Goal: Task Accomplishment & Management: Manage account settings

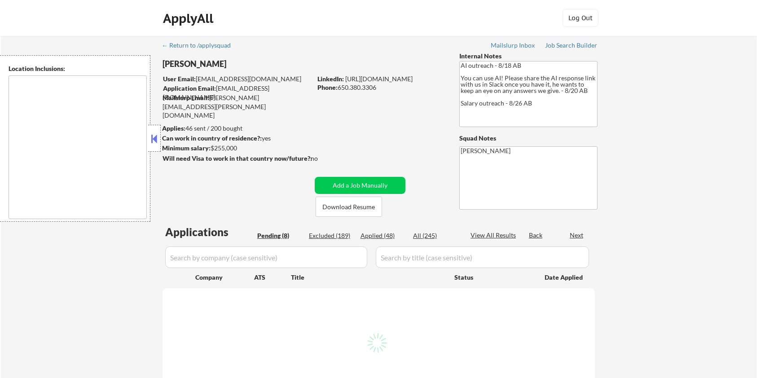
type textarea "San Francisco, CA Daly City, CA South San Francisco, CA Brisbane, CA Colma, CA …"
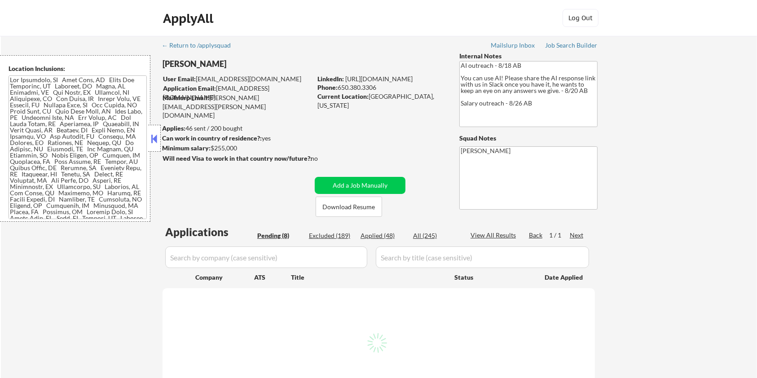
select select ""pending""
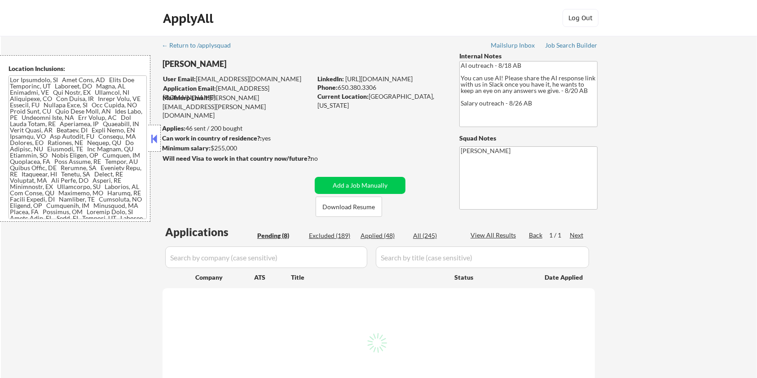
select select ""pending""
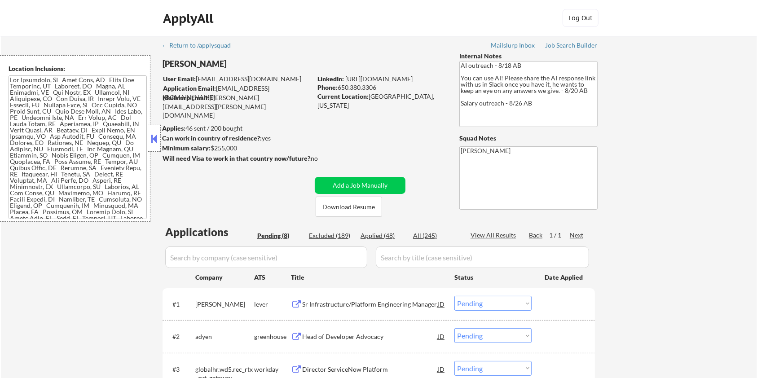
scroll to position [60, 0]
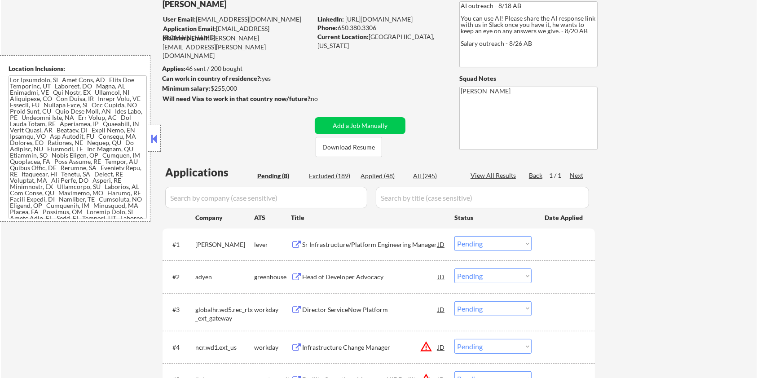
click at [350, 237] on div "Sr Infrastructure/Platform Engineering Manager" at bounding box center [370, 244] width 136 height 16
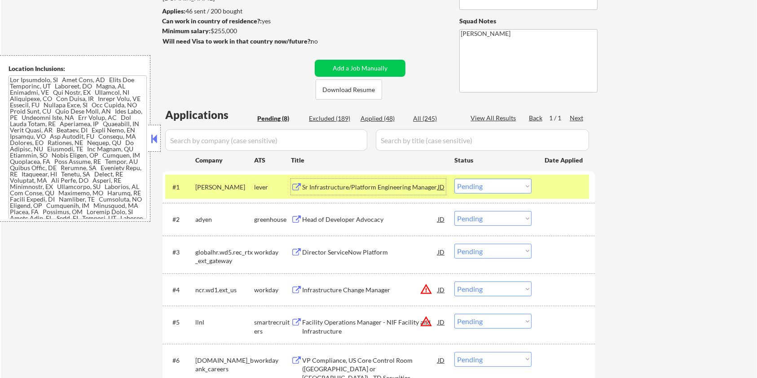
scroll to position [119, 0]
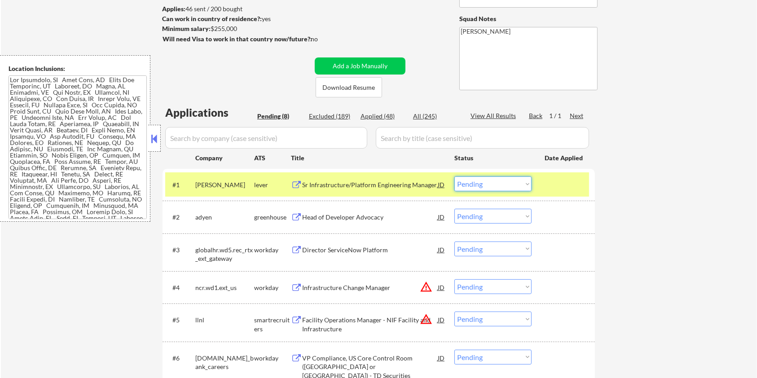
click at [505, 179] on select "Choose an option... Pending Applied Excluded (Questions) Excluded (Expired) Exc…" at bounding box center [492, 183] width 77 height 15
click at [454, 176] on select "Choose an option... Pending Applied Excluded (Questions) Excluded (Expired) Exc…" at bounding box center [492, 183] width 77 height 15
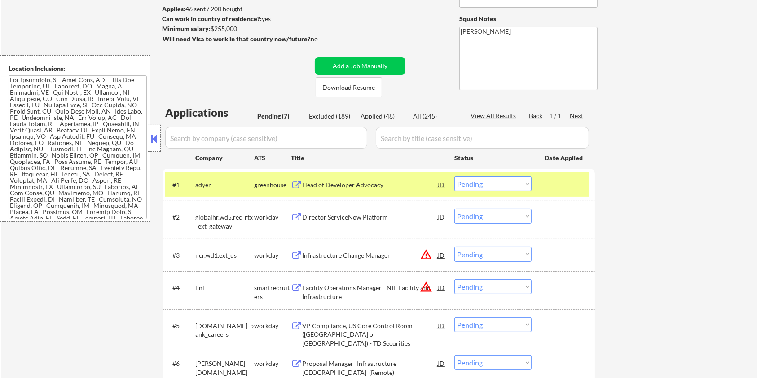
click at [368, 185] on div "Head of Developer Advocacy" at bounding box center [370, 184] width 136 height 9
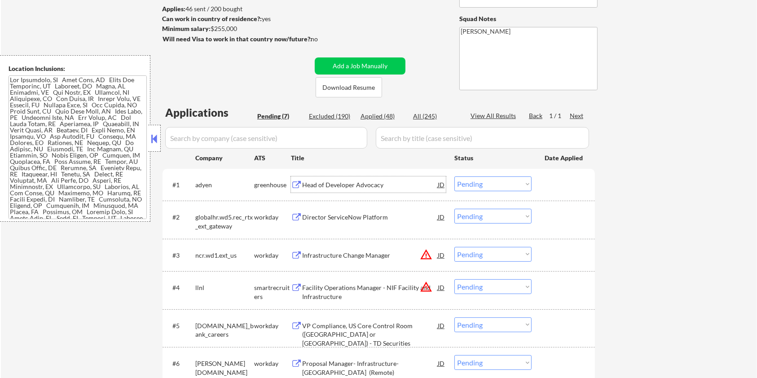
click at [502, 183] on select "Choose an option... Pending Applied Excluded (Questions) Excluded (Expired) Exc…" at bounding box center [492, 183] width 77 height 15
click at [454, 176] on select "Choose an option... Pending Applied Excluded (Questions) Excluded (Expired) Exc…" at bounding box center [492, 183] width 77 height 15
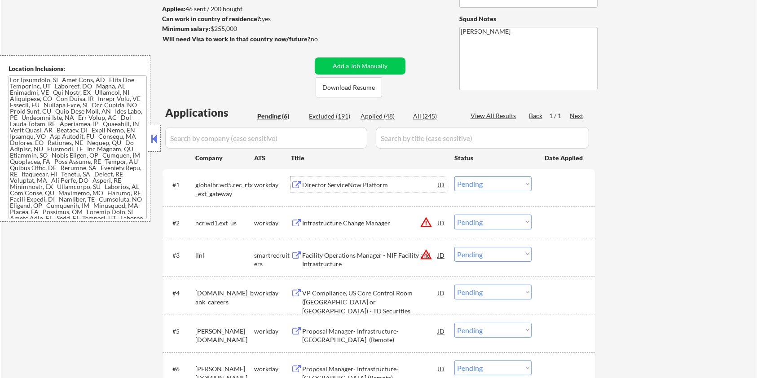
click at [333, 183] on div "Director ServiceNow Platform" at bounding box center [370, 184] width 136 height 9
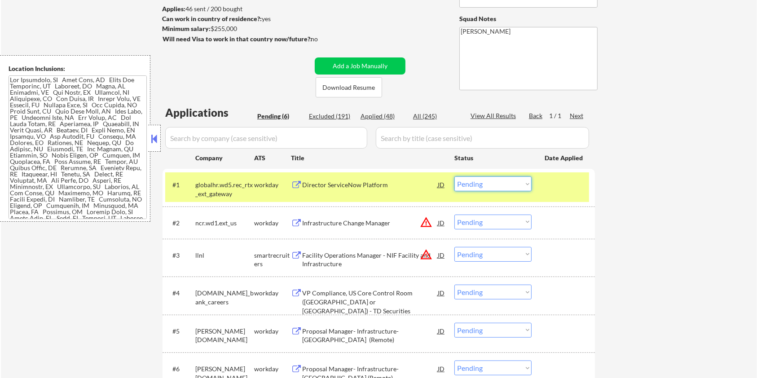
click at [498, 183] on select "Choose an option... Pending Applied Excluded (Questions) Excluded (Expired) Exc…" at bounding box center [492, 183] width 77 height 15
click at [454, 176] on select "Choose an option... Pending Applied Excluded (Questions) Excluded (Expired) Exc…" at bounding box center [492, 183] width 77 height 15
select select ""pending""
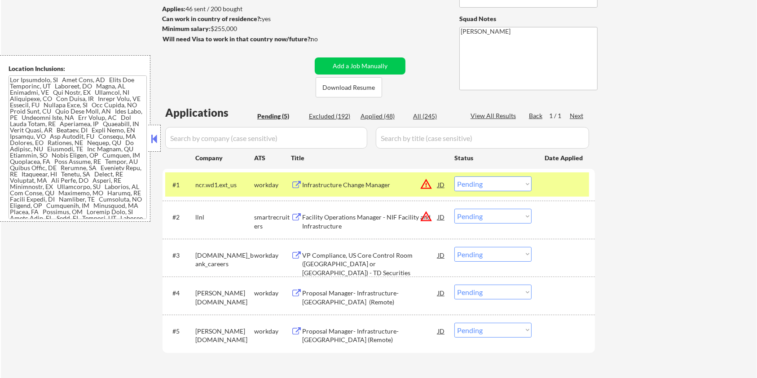
click at [2, 209] on div "Location Inclusions:" at bounding box center [75, 138] width 150 height 166
click at [341, 186] on div "Infrastructure Change Manager" at bounding box center [370, 184] width 136 height 9
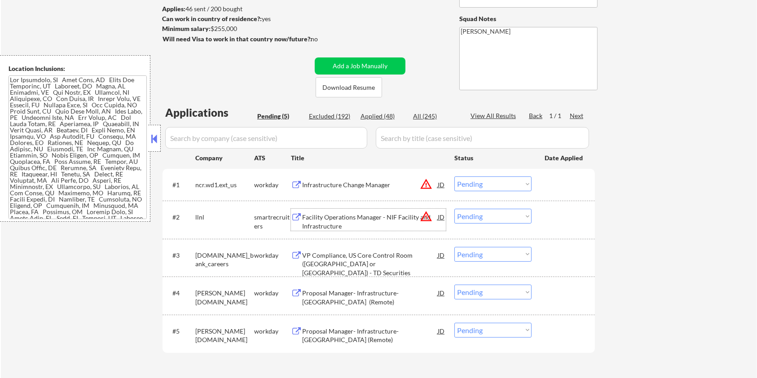
click at [328, 214] on div "Facility Operations Manager - NIF Facility and Infrastructure" at bounding box center [370, 222] width 136 height 18
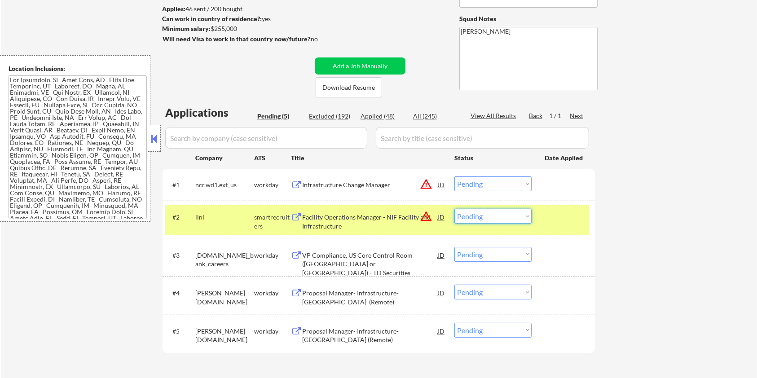
click at [480, 215] on select "Choose an option... Pending Applied Excluded (Questions) Excluded (Expired) Exc…" at bounding box center [492, 216] width 77 height 15
click at [454, 209] on select "Choose an option... Pending Applied Excluded (Questions) Excluded (Expired) Exc…" at bounding box center [492, 216] width 77 height 15
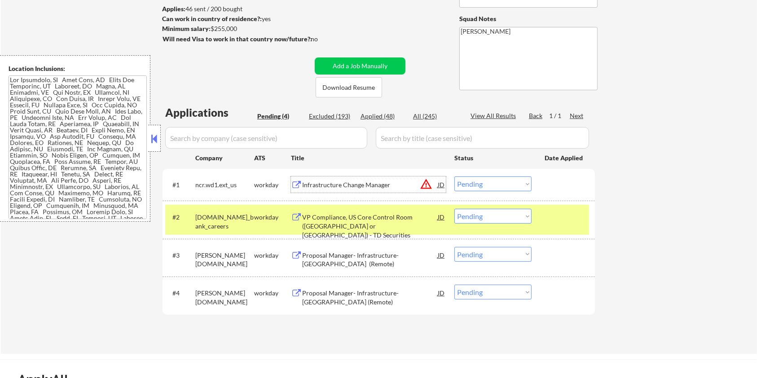
click at [335, 179] on div "Infrastructure Change Manager" at bounding box center [370, 184] width 136 height 16
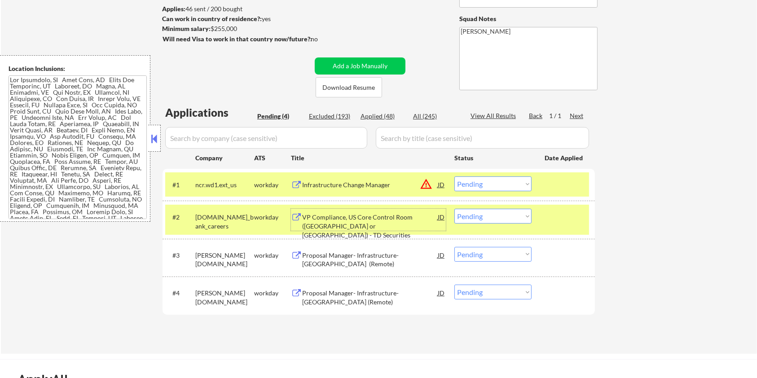
click at [357, 223] on div "VP Compliance, US Core Control Room (San Francisco or NYC) - TD Securities" at bounding box center [370, 226] width 136 height 26
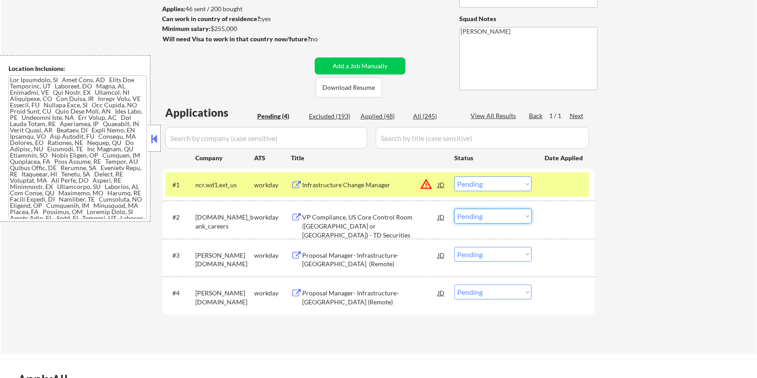
click at [490, 220] on select "Choose an option... Pending Applied Excluded (Questions) Excluded (Expired) Exc…" at bounding box center [492, 216] width 77 height 15
click at [454, 209] on select "Choose an option... Pending Applied Excluded (Questions) Excluded (Expired) Exc…" at bounding box center [492, 216] width 77 height 15
select select ""pending""
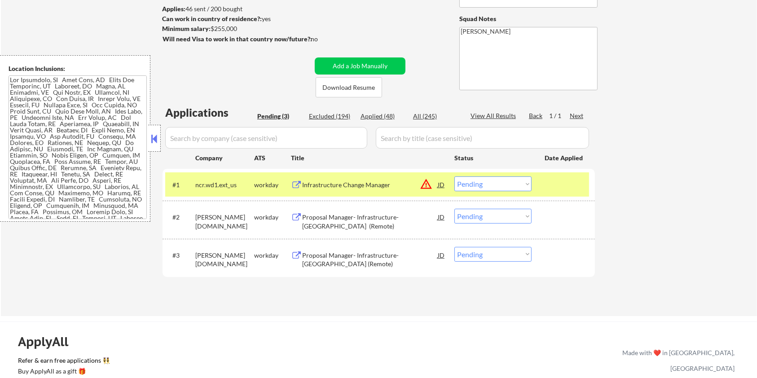
click at [394, 179] on div "Infrastructure Change Manager" at bounding box center [370, 184] width 136 height 16
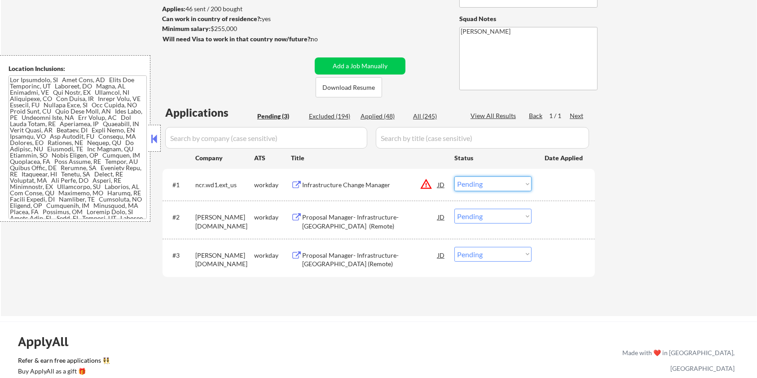
click at [473, 185] on select "Choose an option... Pending Applied Excluded (Questions) Excluded (Expired) Exc…" at bounding box center [492, 183] width 77 height 15
click at [454, 176] on select "Choose an option... Pending Applied Excluded (Questions) Excluded (Expired) Exc…" at bounding box center [492, 183] width 77 height 15
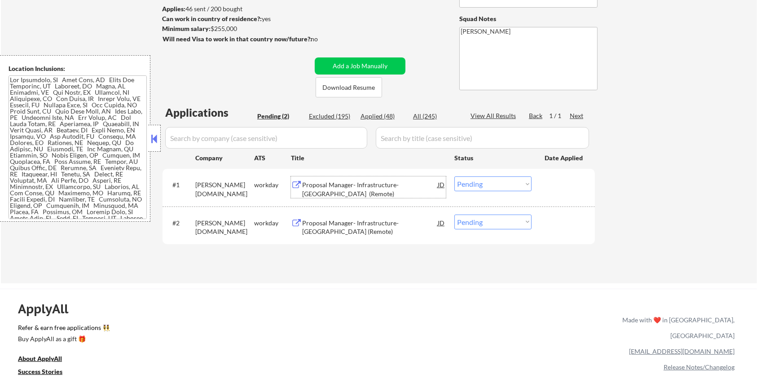
click at [321, 183] on div "Proposal Manager- Infrastructure-North America (Remote)" at bounding box center [370, 189] width 136 height 18
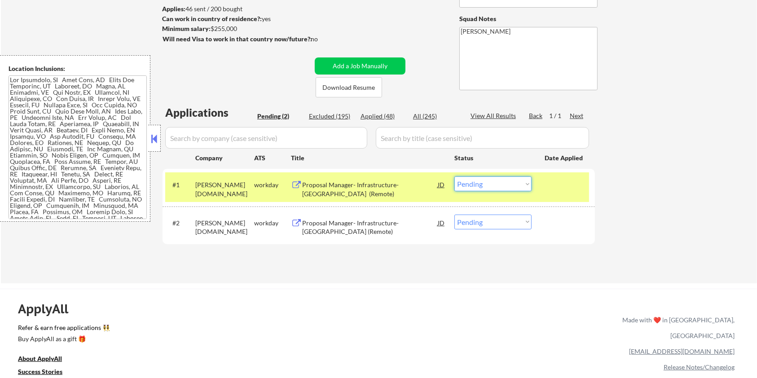
click at [525, 182] on select "Choose an option... Pending Applied Excluded (Questions) Excluded (Expired) Exc…" at bounding box center [492, 183] width 77 height 15
click at [454, 176] on select "Choose an option... Pending Applied Excluded (Questions) Excluded (Expired) Exc…" at bounding box center [492, 183] width 77 height 15
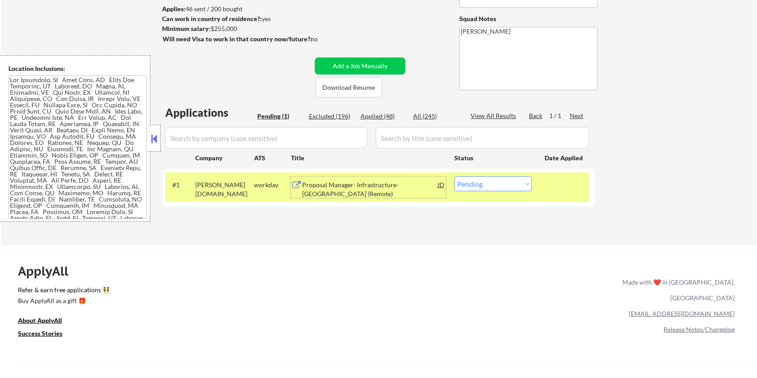
click at [364, 185] on div "Proposal Manager- Infrastructure-North America (Remote)" at bounding box center [370, 189] width 136 height 18
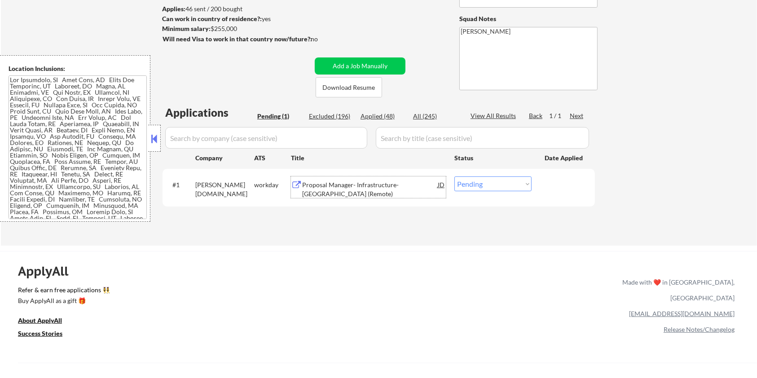
click at [521, 189] on select "Choose an option... Pending Applied Excluded (Questions) Excluded (Expired) Exc…" at bounding box center [492, 183] width 77 height 15
select select ""excluded__bad_match_""
click at [454, 176] on select "Choose an option... Pending Applied Excluded (Questions) Excluded (Expired) Exc…" at bounding box center [492, 183] width 77 height 15
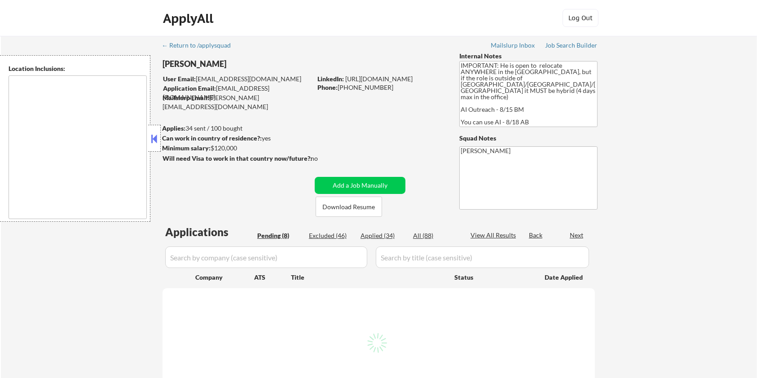
select select ""pending""
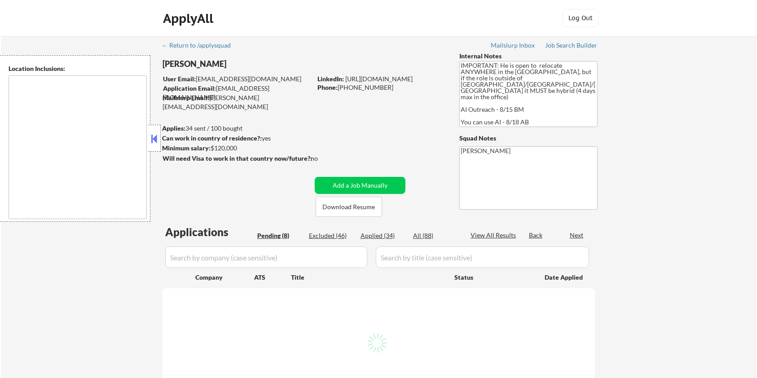
select select ""pending""
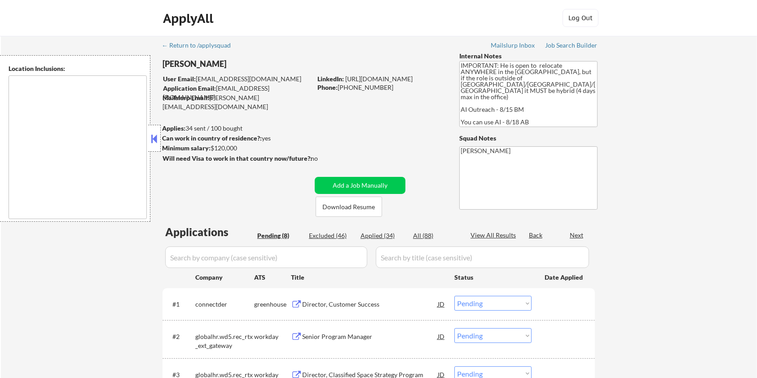
type textarea "country:[GEOGRAPHIC_DATA]"
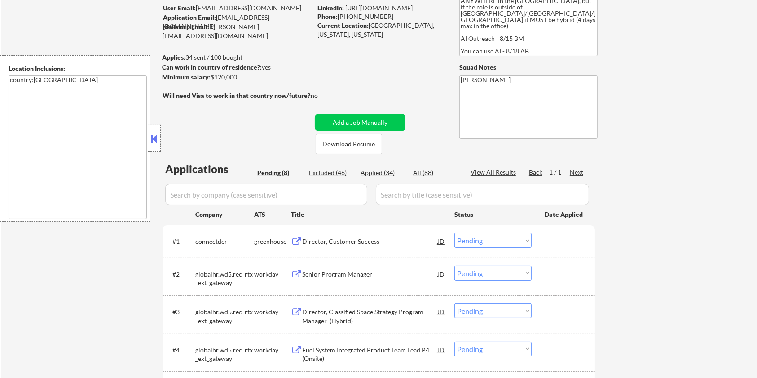
scroll to position [119, 0]
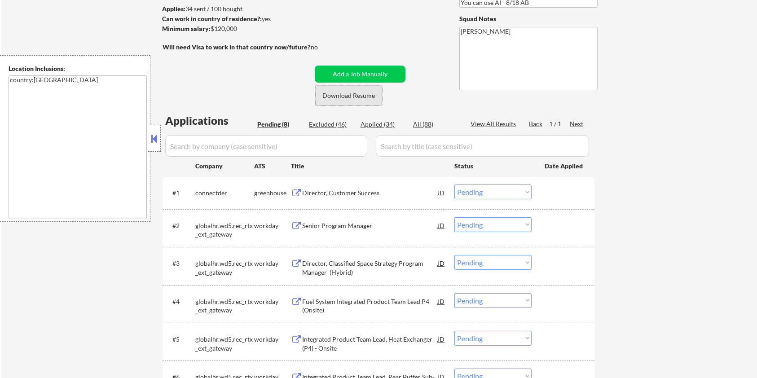
click at [351, 88] on button "Download Resume" at bounding box center [348, 95] width 66 height 20
click at [344, 196] on div "Director, Customer Success" at bounding box center [370, 192] width 136 height 9
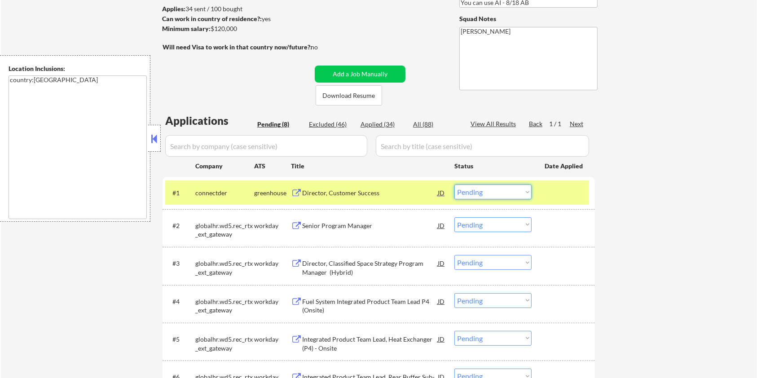
click at [516, 192] on select "Choose an option... Pending Applied Excluded (Questions) Excluded (Expired) Exc…" at bounding box center [492, 191] width 77 height 15
click at [454, 184] on select "Choose an option... Pending Applied Excluded (Questions) Excluded (Expired) Exc…" at bounding box center [492, 191] width 77 height 15
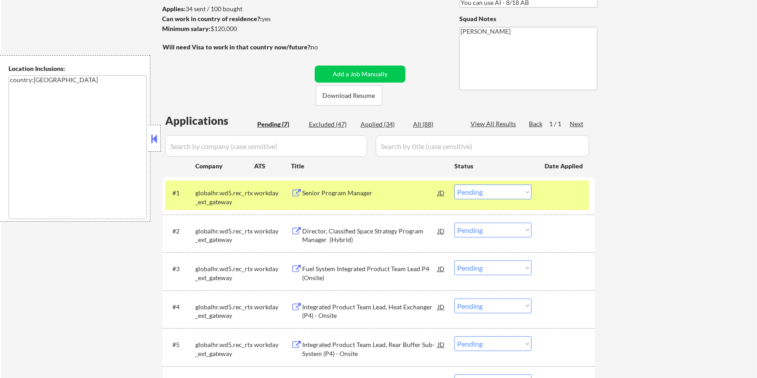
click at [355, 192] on div "Senior Program Manager" at bounding box center [370, 192] width 136 height 9
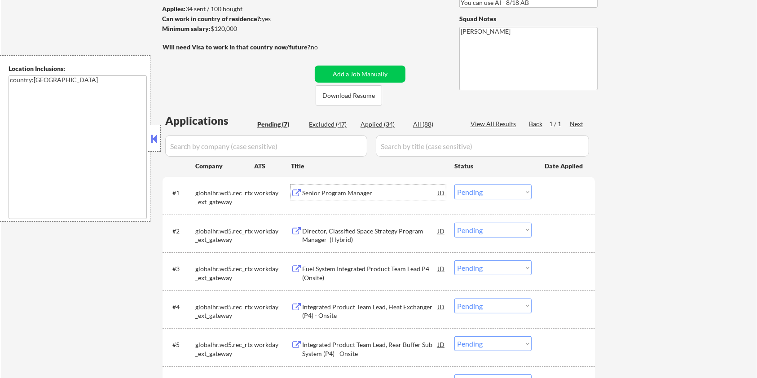
click at [334, 199] on div "Senior Program Manager" at bounding box center [370, 192] width 136 height 16
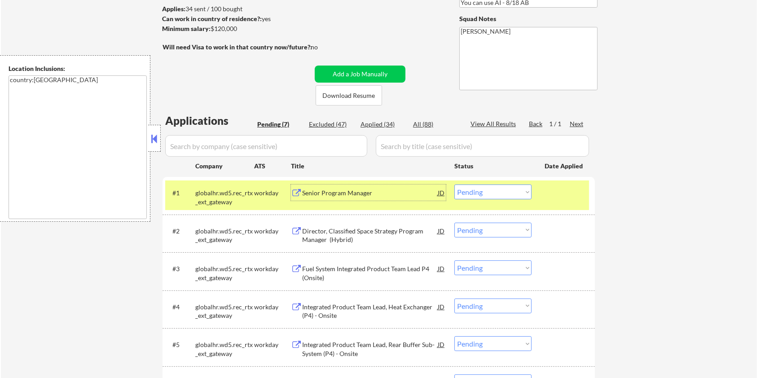
click at [501, 197] on select "Choose an option... Pending Applied Excluded (Questions) Excluded (Expired) Exc…" at bounding box center [492, 191] width 77 height 15
click at [454, 184] on select "Choose an option... Pending Applied Excluded (Questions) Excluded (Expired) Exc…" at bounding box center [492, 191] width 77 height 15
click at [381, 198] on div "Director, Classified Space Strategy Program Manager (Hybrid)" at bounding box center [370, 197] width 136 height 18
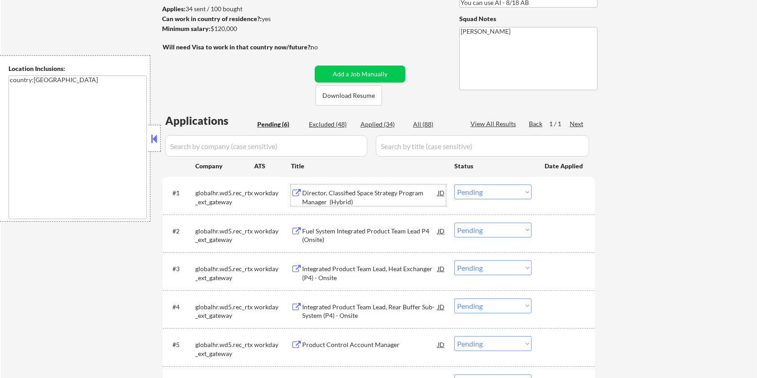
click at [472, 190] on select "Choose an option... Pending Applied Excluded (Questions) Excluded (Expired) Exc…" at bounding box center [492, 191] width 77 height 15
click at [454, 184] on select "Choose an option... Pending Applied Excluded (Questions) Excluded (Expired) Exc…" at bounding box center [492, 191] width 77 height 15
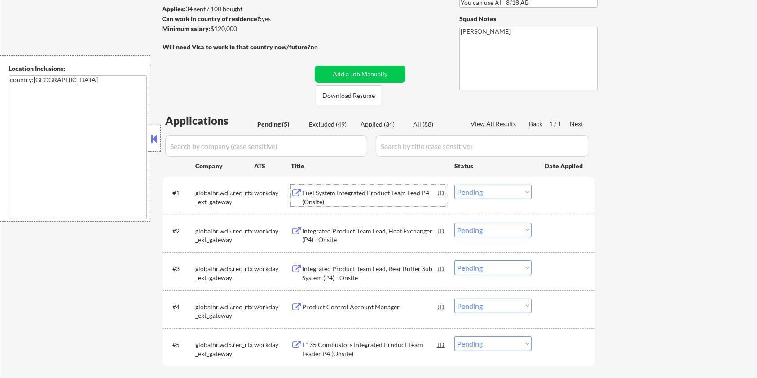
click at [368, 190] on div "Fuel System Integrated Product Team Lead P4 (Onsite)" at bounding box center [370, 197] width 136 height 18
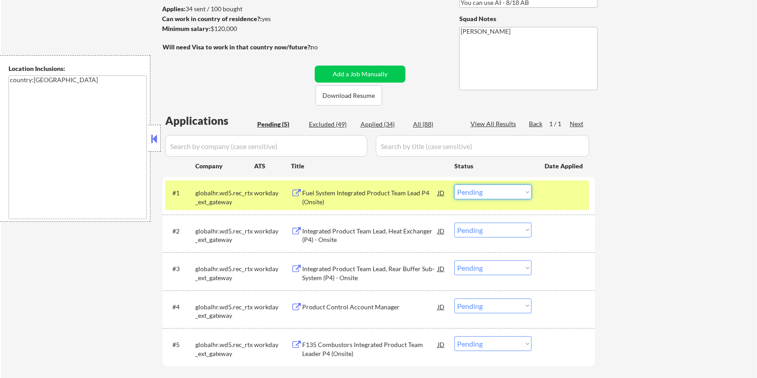
click at [500, 189] on select "Choose an option... Pending Applied Excluded (Questions) Excluded (Expired) Exc…" at bounding box center [492, 191] width 77 height 15
click at [454, 184] on select "Choose an option... Pending Applied Excluded (Questions) Excluded (Expired) Exc…" at bounding box center [492, 191] width 77 height 15
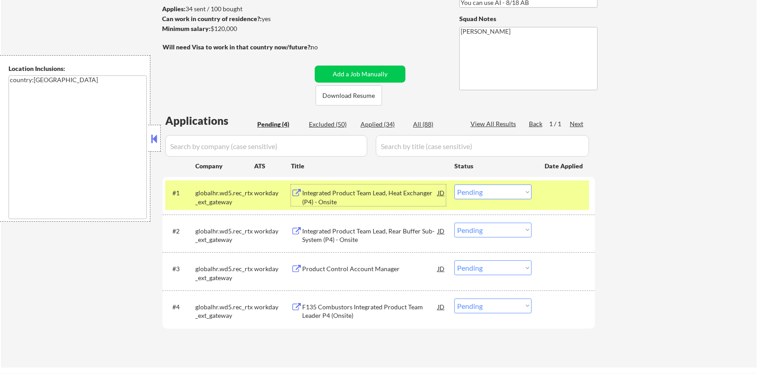
click at [342, 189] on div "Integrated Product Team Lead, Heat Exchanger (P4) - Onsite" at bounding box center [370, 197] width 136 height 18
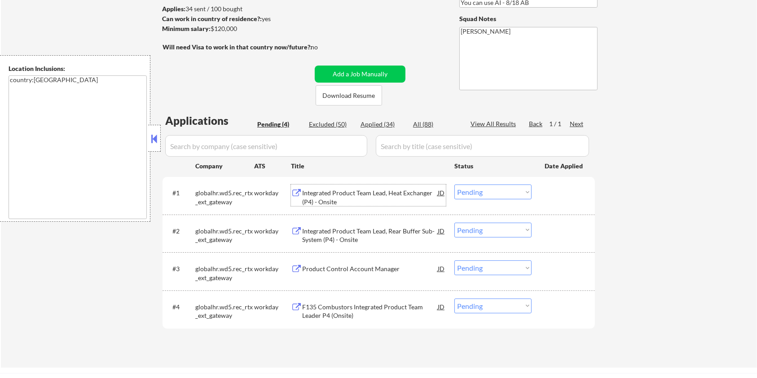
click at [522, 191] on select "Choose an option... Pending Applied Excluded (Questions) Excluded (Expired) Exc…" at bounding box center [492, 191] width 77 height 15
click at [454, 184] on select "Choose an option... Pending Applied Excluded (Questions) Excluded (Expired) Exc…" at bounding box center [492, 191] width 77 height 15
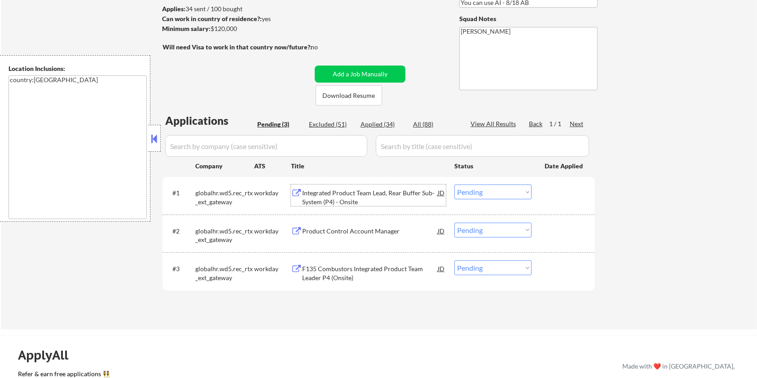
click at [334, 191] on div "Integrated Product Team Lead, Rear Buffer Sub-System (P4) - Onsite" at bounding box center [370, 197] width 136 height 18
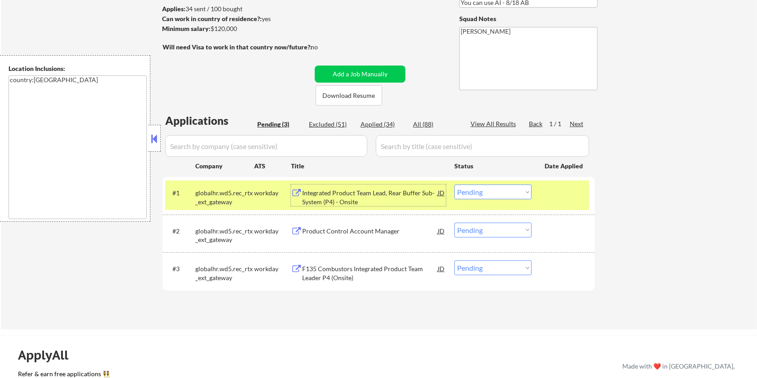
click at [484, 184] on select "Choose an option... Pending Applied Excluded (Questions) Excluded (Expired) Exc…" at bounding box center [492, 191] width 77 height 15
click at [454, 184] on select "Choose an option... Pending Applied Excluded (Questions) Excluded (Expired) Exc…" at bounding box center [492, 191] width 77 height 15
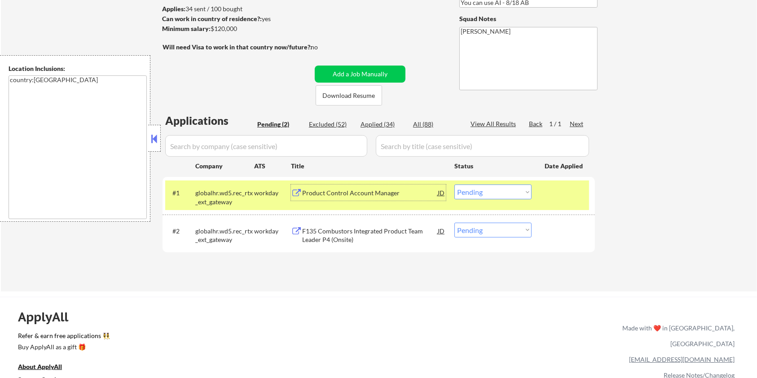
click at [377, 192] on div "Product Control Account Manager" at bounding box center [370, 192] width 136 height 9
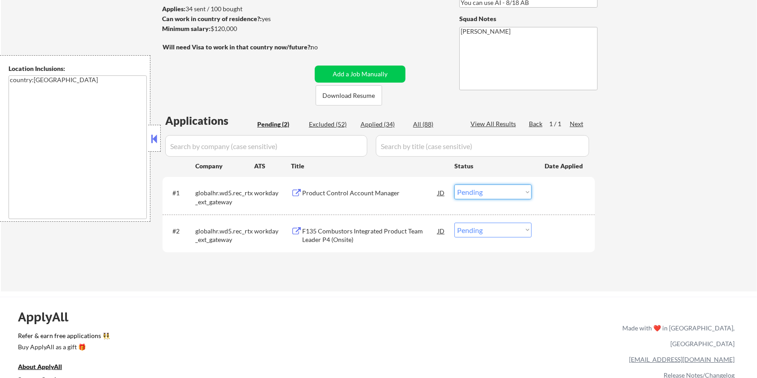
click at [479, 189] on select "Choose an option... Pending Applied Excluded (Questions) Excluded (Expired) Exc…" at bounding box center [492, 191] width 77 height 15
click at [454, 184] on select "Choose an option... Pending Applied Excluded (Questions) Excluded (Expired) Exc…" at bounding box center [492, 191] width 77 height 15
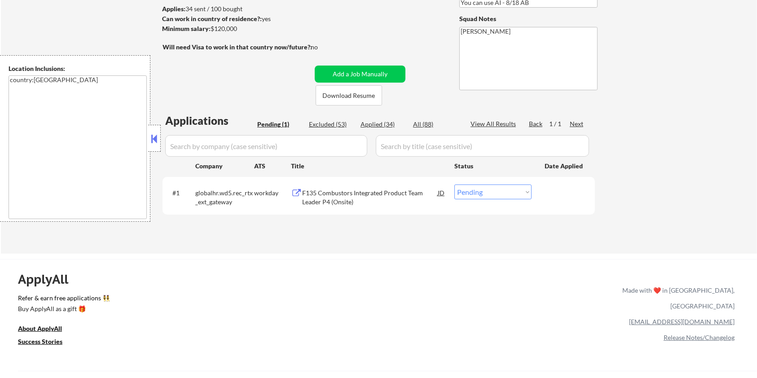
click at [322, 197] on div "F135 Combustors Integrated Product Team Leader P4 (Onsite)" at bounding box center [370, 197] width 136 height 18
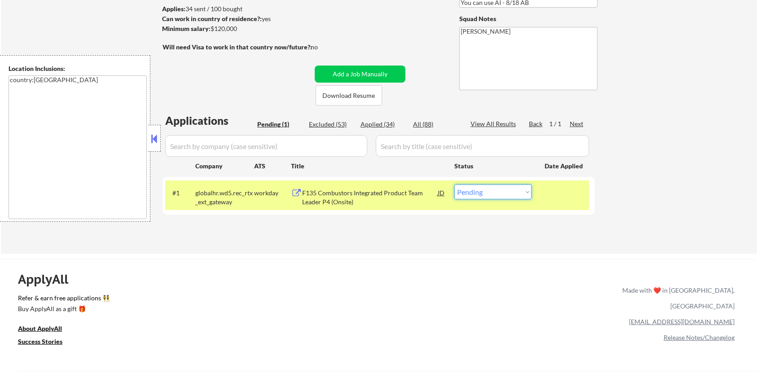
click at [490, 194] on select "Choose an option... Pending Applied Excluded (Questions) Excluded (Expired) Exc…" at bounding box center [492, 191] width 77 height 15
select select ""excluded__expired_""
click at [454, 184] on select "Choose an option... Pending Applied Excluded (Questions) Excluded (Expired) Exc…" at bounding box center [492, 191] width 77 height 15
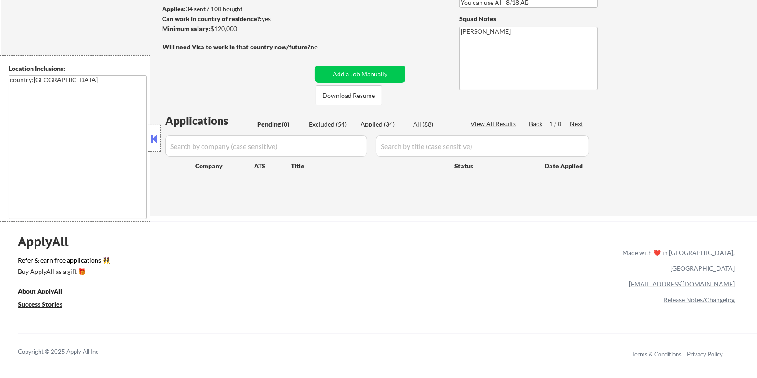
click at [326, 120] on div "Excluded (54)" at bounding box center [331, 124] width 45 height 9
select select ""excluded__bad_match_""
select select ""excluded__expired_""
select select ""excluded__blocklist_""
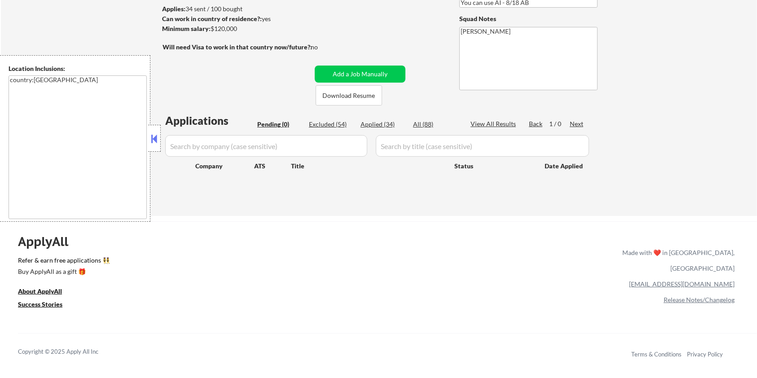
select select ""excluded__bad_match_""
select select ""excluded__expired_""
select select ""excluded__bad_match_""
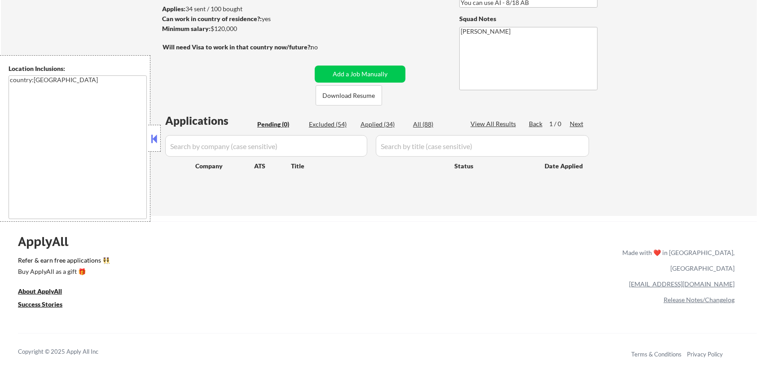
select select ""excluded__bad_match_""
select select ""excluded__expired_""
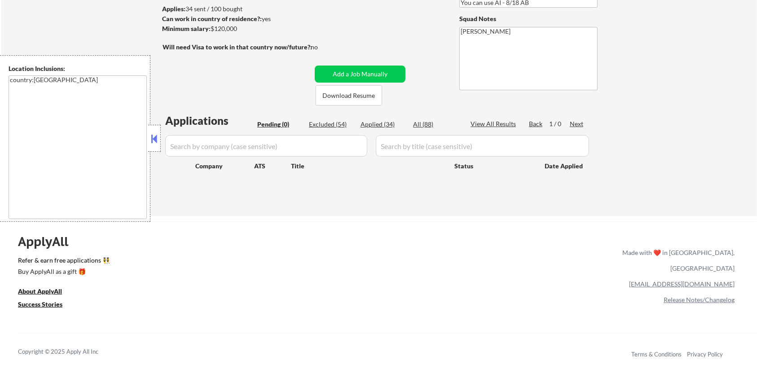
select select ""excluded__bad_match_""
select select ""excluded__expired_""
select select ""excluded__bad_match_""
select select ""excluded__expired_""
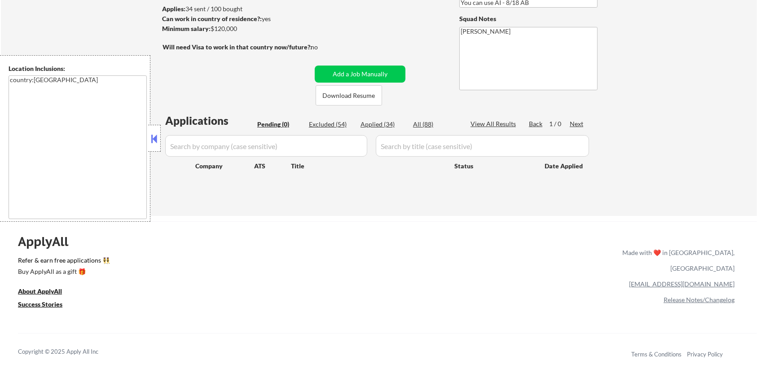
select select ""excluded__bad_match_""
select select ""excluded__other_""
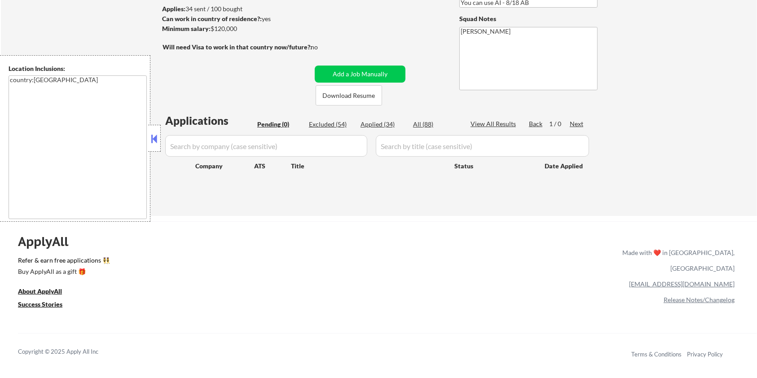
select select ""excluded__other_""
select select ""excluded__bad_match_""
select select ""excluded__other_""
select select ""excluded__bad_match_""
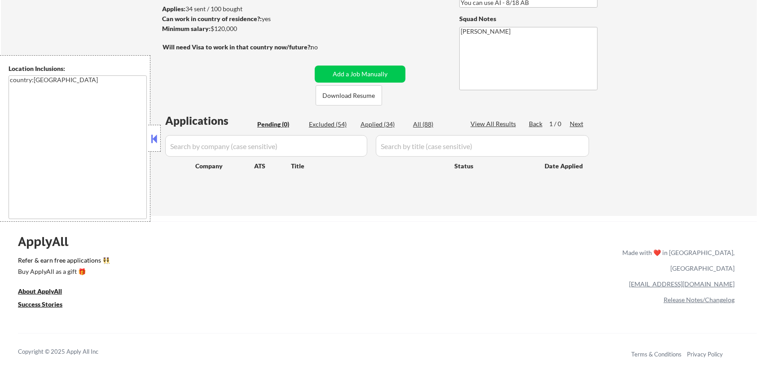
select select ""excluded__expired_""
select select ""excluded__bad_match_""
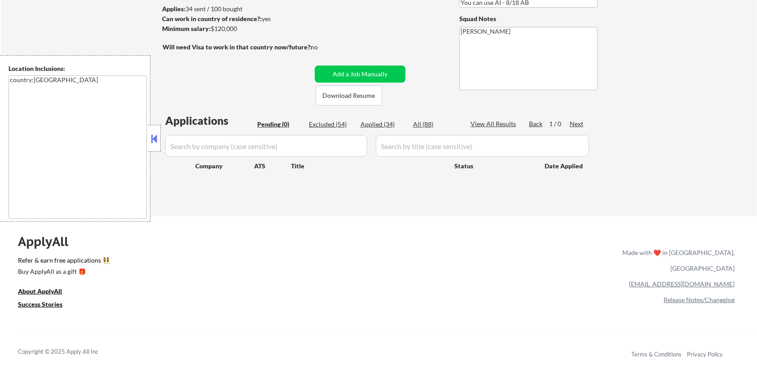
select select ""excluded__bad_match_""
select select ""excluded__location_""
select select ""excluded__expired_""
select select ""excluded__bad_match_""
select select ""excluded__expired_""
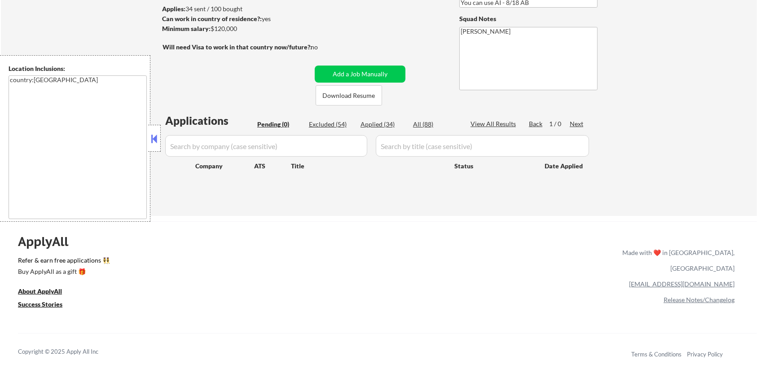
select select ""excluded__bad_match_""
select select ""excluded__expired_""
select select ""excluded__bad_match_""
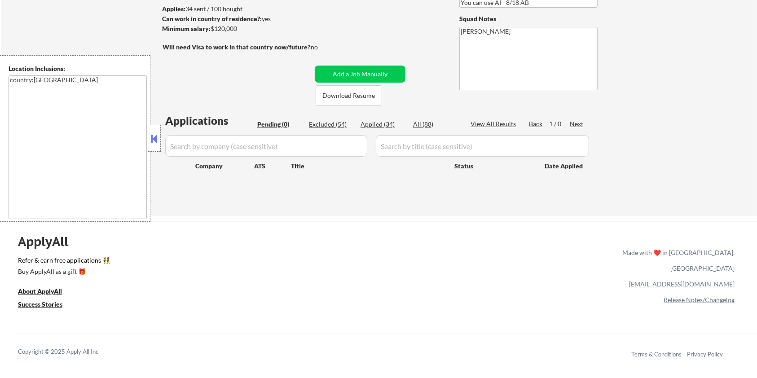
select select ""excluded__expired_""
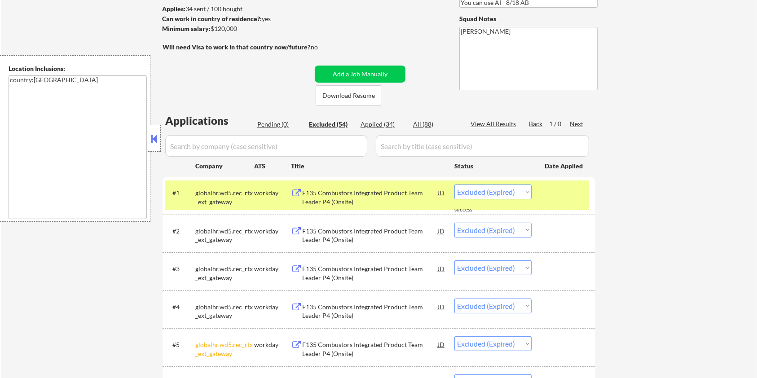
select select ""excluded__bad_match_""
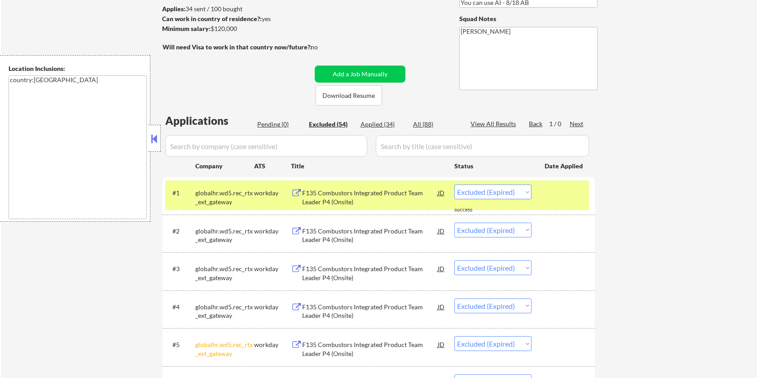
select select ""excluded__bad_match_""
select select ""excluded__other_""
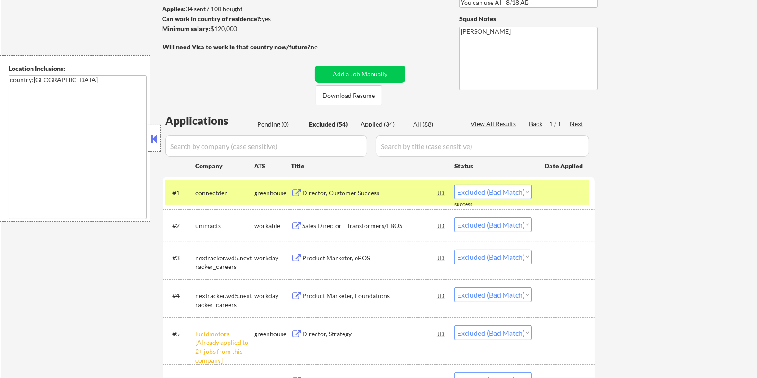
click at [345, 188] on div "Director, Customer Success" at bounding box center [370, 192] width 136 height 16
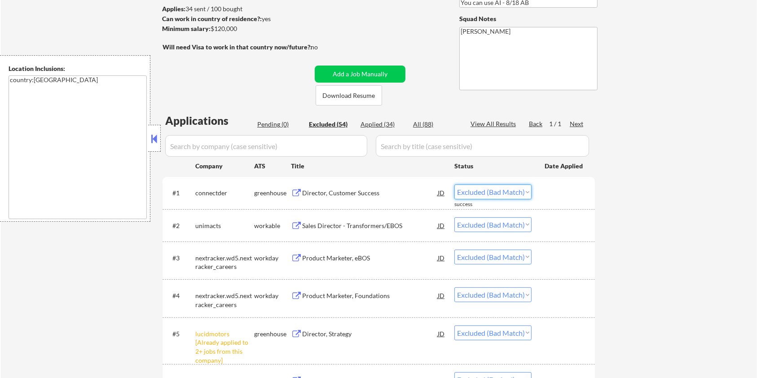
click at [490, 191] on select "Choose an option... Pending Applied Excluded (Questions) Excluded (Expired) Exc…" at bounding box center [492, 191] width 77 height 15
click at [454, 184] on select "Choose an option... Pending Applied Excluded (Questions) Excluded (Expired) Exc…" at bounding box center [492, 191] width 77 height 15
select select ""excluded__bad_match_""
select select ""excluded__expired_""
select select ""excluded__bad_match_""
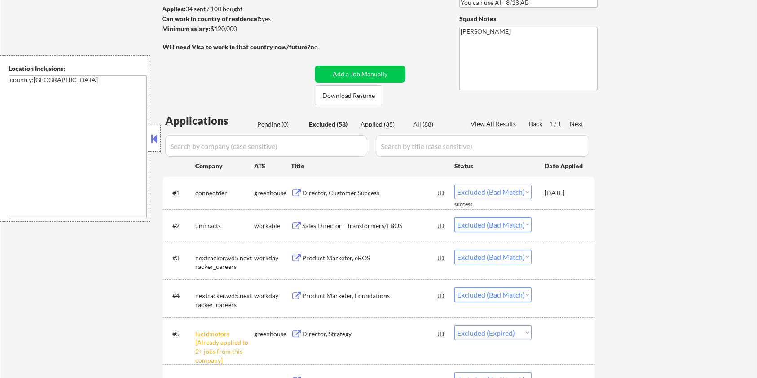
select select ""excluded__other_""
select select ""excluded__bad_match_""
select select ""excluded__expired_""
select select ""excluded__blocklist_""
select select ""excluded__bad_match_""
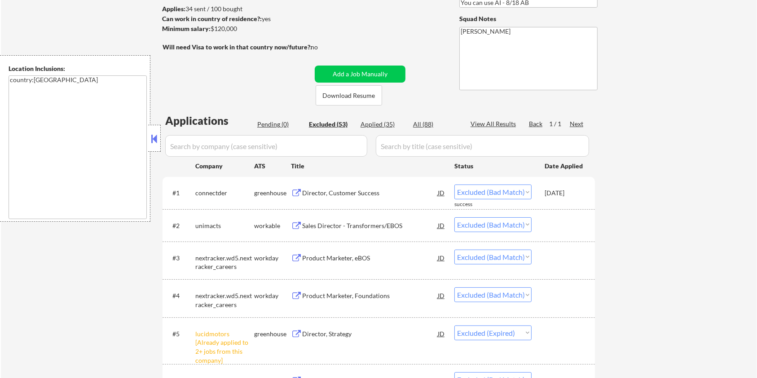
select select ""excluded__expired_""
select select ""excluded__bad_match_""
select select ""excluded__expired_""
select select ""excluded__bad_match_""
select select ""excluded__expired_""
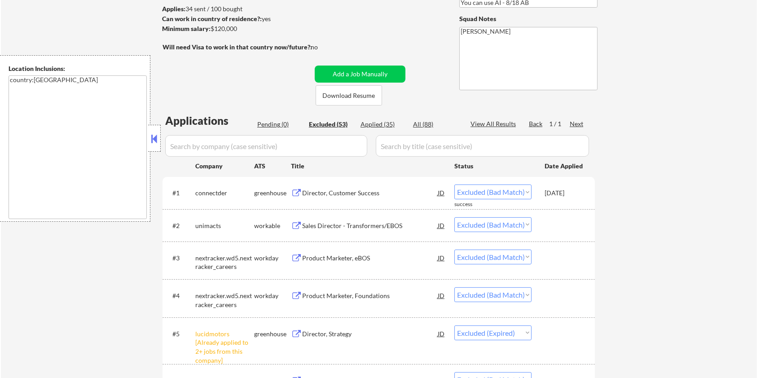
select select ""excluded__bad_match_""
select select ""excluded__expired_""
select select ""excluded__bad_match_""
select select ""excluded__other_""
select select ""excluded__bad_match_""
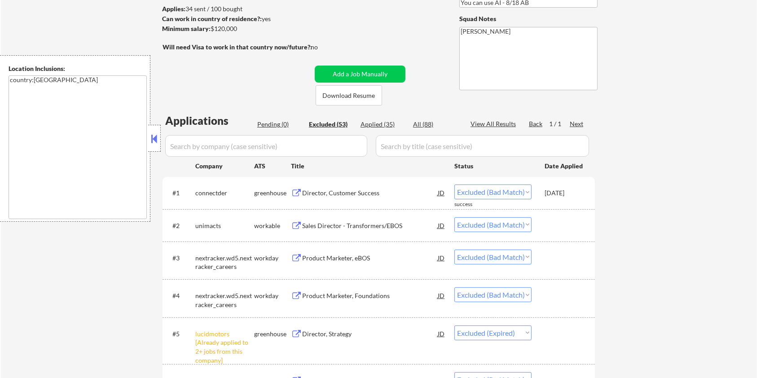
select select ""excluded__other_""
select select ""excluded__bad_match_""
select select ""excluded__expired_""
select select ""excluded__bad_match_""
select select ""excluded__location_""
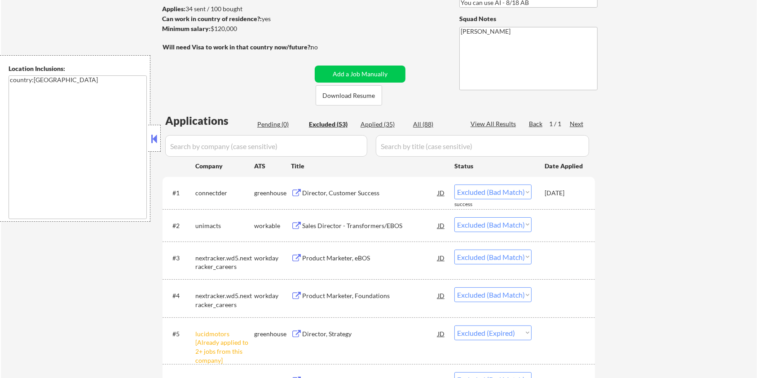
select select ""excluded__expired_""
select select ""excluded__bad_match_""
select select ""excluded__expired_""
select select ""excluded__bad_match_""
select select ""excluded__expired_""
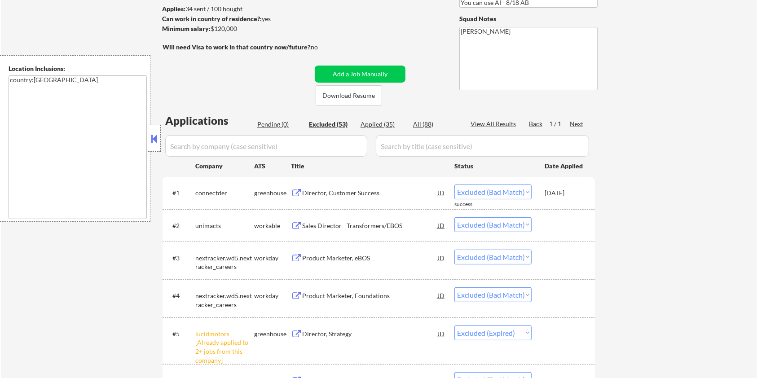
select select ""excluded__bad_match_""
select select ""excluded__expired_""
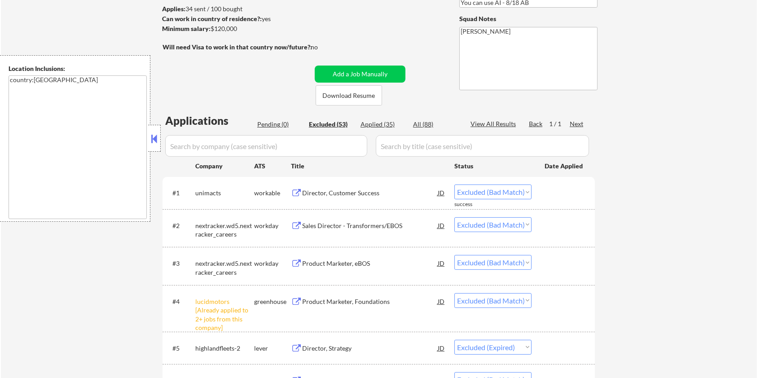
click at [337, 224] on div "Sales Director - Transformers/EBOS" at bounding box center [370, 225] width 136 height 9
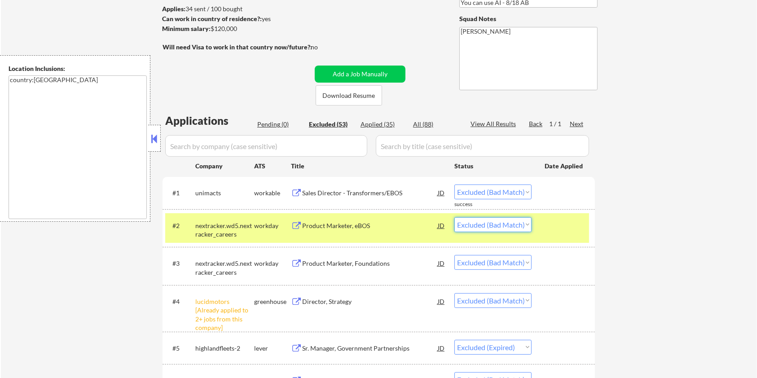
click at [494, 223] on select "Choose an option... Pending Applied Excluded (Questions) Excluded (Expired) Exc…" at bounding box center [492, 224] width 77 height 15
select select ""excluded__expired_""
click at [454, 217] on select "Choose an option... Pending Applied Excluded (Questions) Excluded (Expired) Exc…" at bounding box center [492, 224] width 77 height 15
click at [323, 187] on div "Sales Director - Transformers/EBOS" at bounding box center [370, 192] width 136 height 16
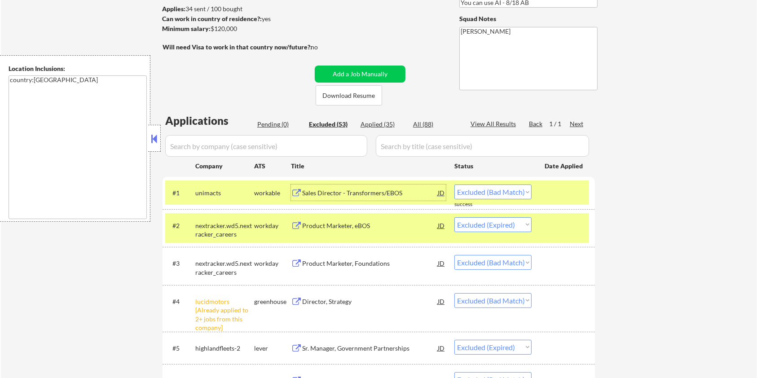
click at [482, 192] on select "Choose an option... Pending Applied Excluded (Questions) Excluded (Expired) Exc…" at bounding box center [492, 191] width 77 height 15
select select ""excluded__expired_""
click at [454, 184] on select "Choose an option... Pending Applied Excluded (Questions) Excluded (Expired) Exc…" at bounding box center [492, 191] width 77 height 15
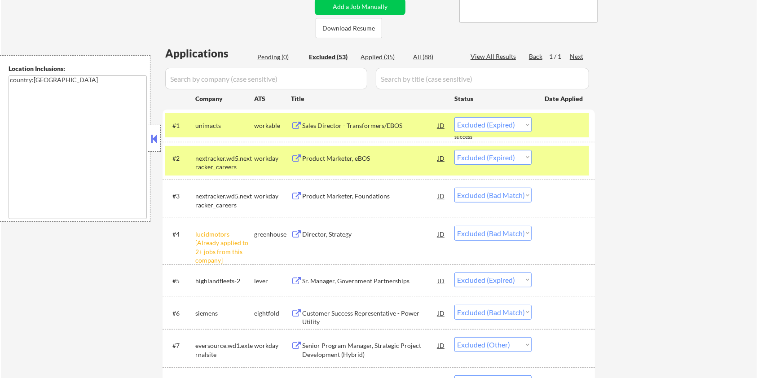
scroll to position [239, 0]
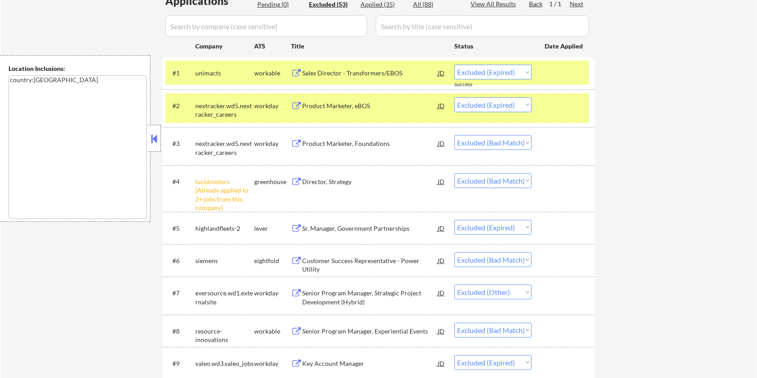
click at [330, 143] on div "Product Marketer, Foundations" at bounding box center [370, 143] width 136 height 9
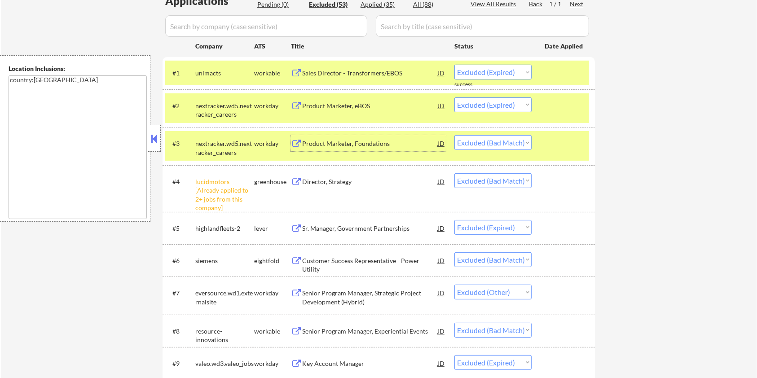
click at [516, 139] on select "Choose an option... Pending Applied Excluded (Questions) Excluded (Expired) Exc…" at bounding box center [492, 142] width 77 height 15
select select ""excluded__expired_""
click at [454, 135] on select "Choose an option... Pending Applied Excluded (Questions) Excluded (Expired) Exc…" at bounding box center [492, 142] width 77 height 15
drag, startPoint x: 553, startPoint y: 142, endPoint x: 555, endPoint y: 115, distance: 27.0
click at [553, 141] on div at bounding box center [563, 143] width 39 height 16
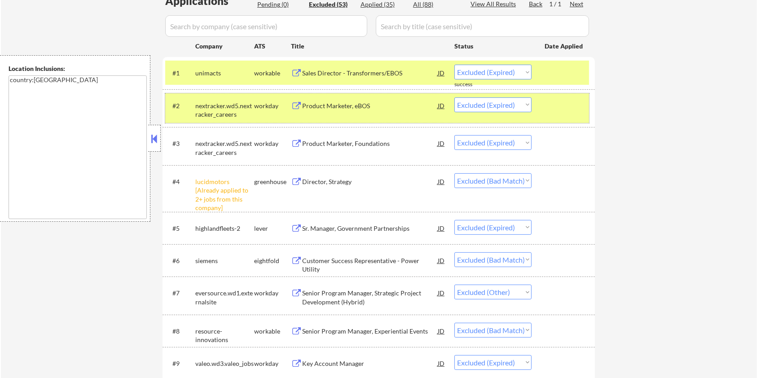
click at [555, 101] on div at bounding box center [563, 105] width 39 height 16
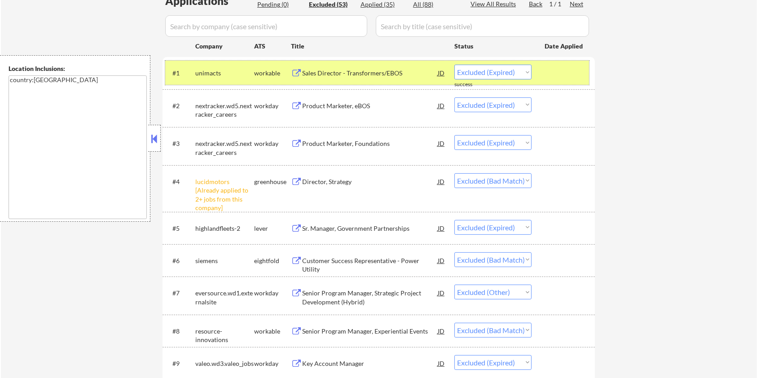
click at [551, 63] on div "#1 unimacts workable Sales Director - Transformers/EBOS JD Choose an option... …" at bounding box center [377, 73] width 424 height 24
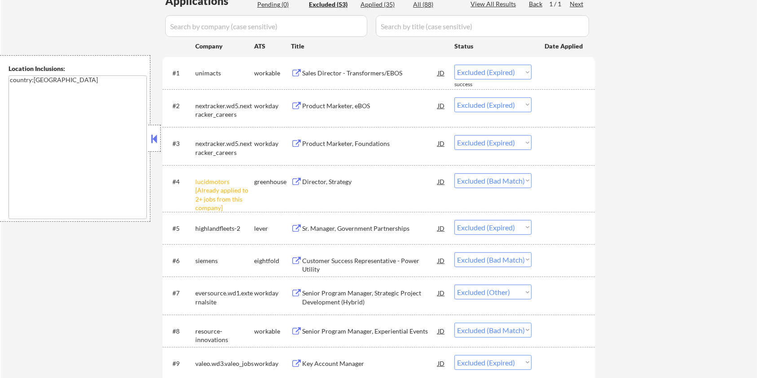
click at [339, 179] on div "Director, Strategy" at bounding box center [370, 181] width 136 height 9
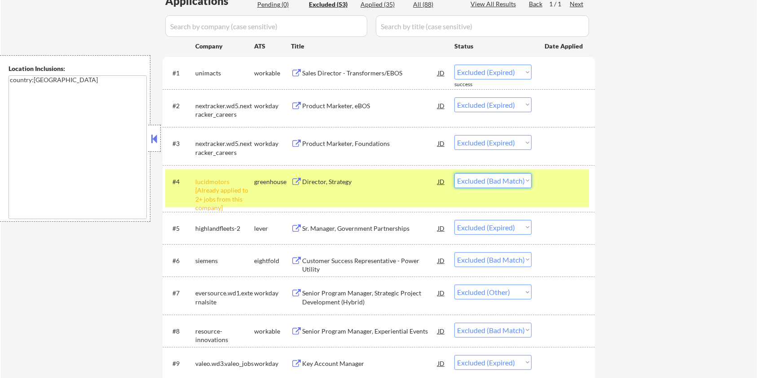
click at [490, 182] on select "Choose an option... Pending Applied Excluded (Questions) Excluded (Expired) Exc…" at bounding box center [492, 180] width 77 height 15
click at [454, 173] on select "Choose an option... Pending Applied Excluded (Questions) Excluded (Expired) Exc…" at bounding box center [492, 180] width 77 height 15
select select ""excluded__expired_""
select select ""excluded__bad_match_""
select select ""excluded__other_""
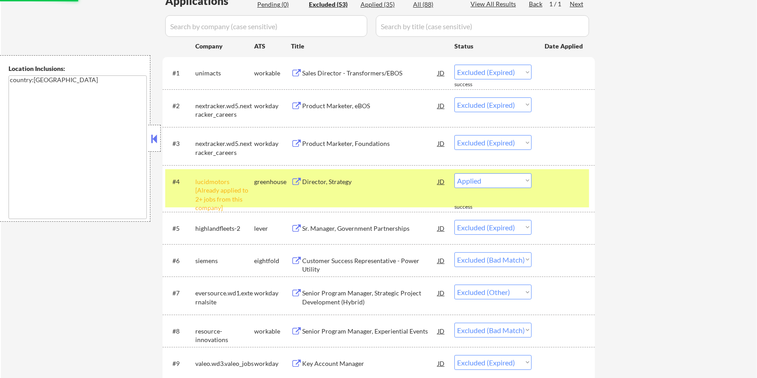
select select ""excluded__bad_match_""
select select ""excluded__expired_""
select select ""excluded__blocklist_""
select select ""excluded__bad_match_""
select select ""excluded__expired_""
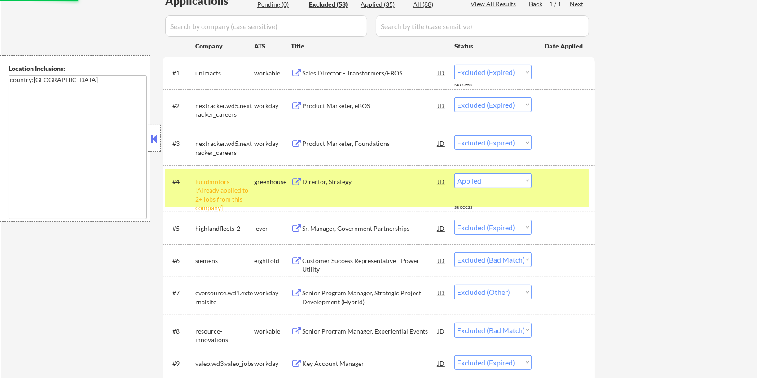
select select ""excluded__bad_match_""
select select ""excluded__expired_""
select select ""excluded__bad_match_""
select select ""excluded__expired_""
select select ""excluded__bad_match_""
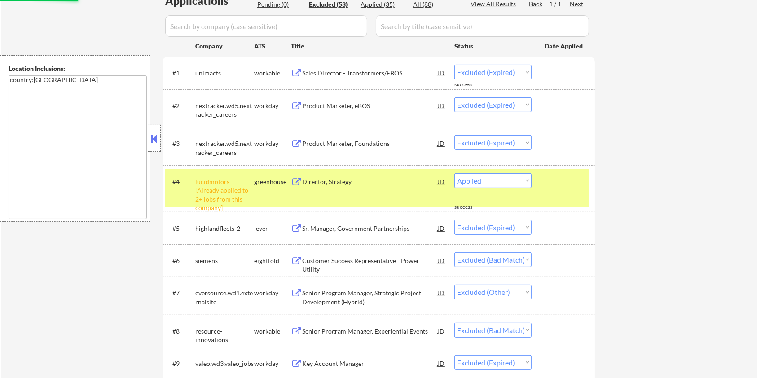
select select ""excluded__expired_""
select select ""excluded__bad_match_""
select select ""excluded__other_""
select select ""excluded__bad_match_""
select select ""excluded__other_""
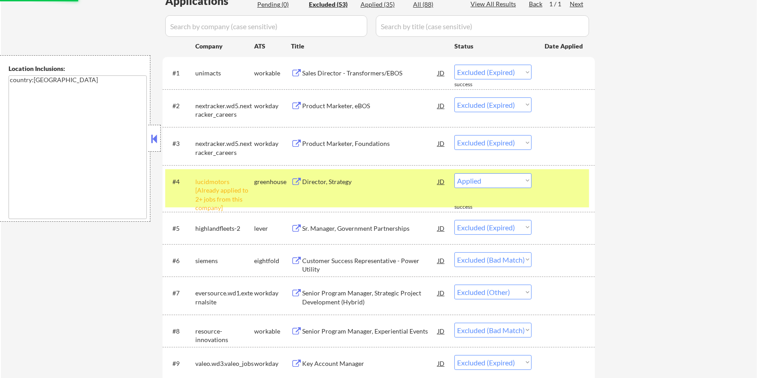
select select ""excluded__bad_match_""
select select ""excluded__expired_""
select select ""excluded__bad_match_""
select select ""excluded__location_""
select select ""excluded__expired_""
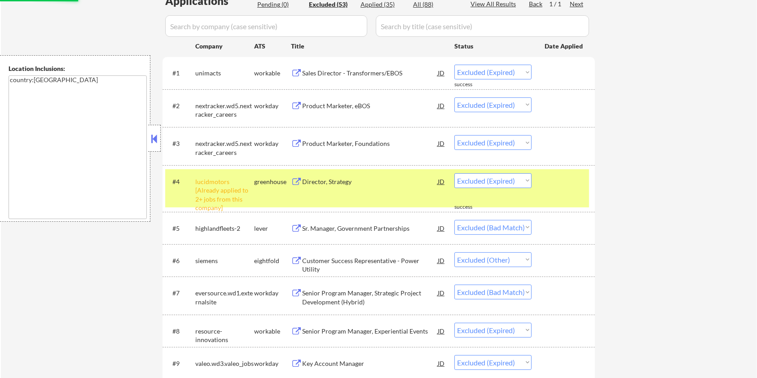
select select ""excluded__bad_match_""
select select ""excluded__expired_""
select select ""excluded__bad_match_""
select select ""excluded__expired_""
select select ""excluded__bad_match_""
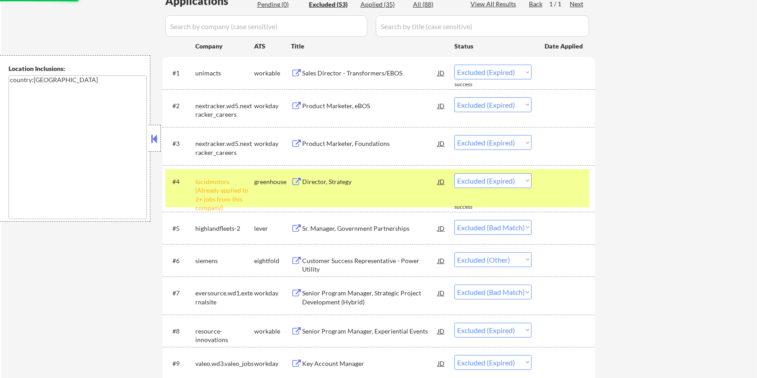
select select ""excluded__expired_""
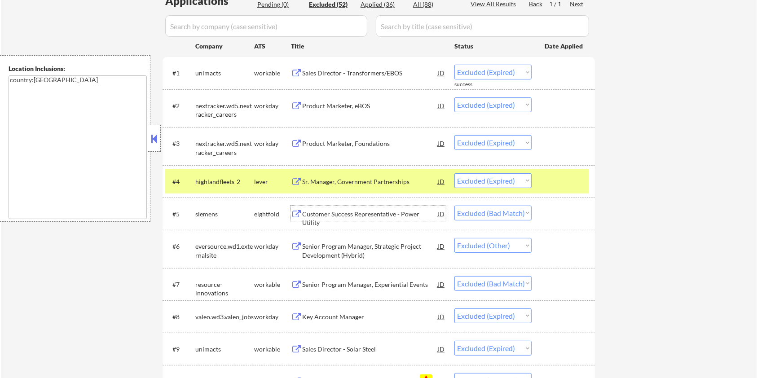
click at [353, 212] on div "Customer Success Representative - Power Utility" at bounding box center [370, 219] width 136 height 18
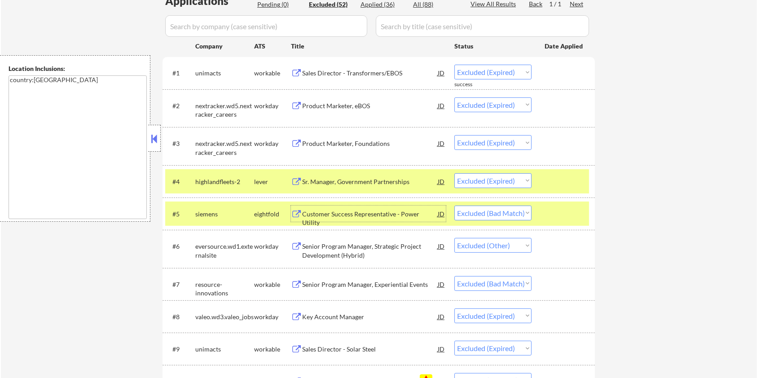
click at [338, 252] on div "Senior Program Manager, Strategic Project Development (Hybrid)" at bounding box center [370, 251] width 136 height 18
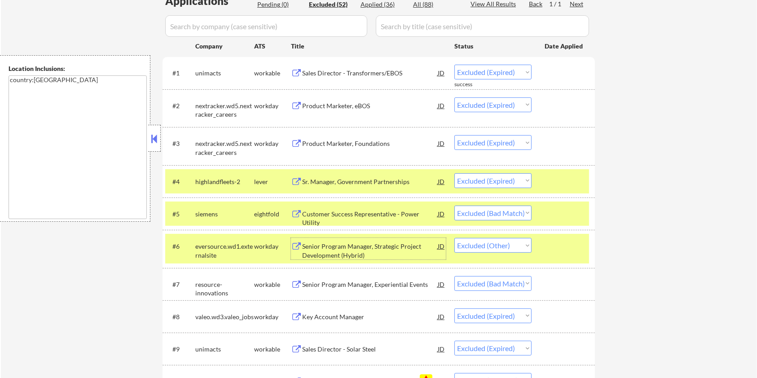
click at [549, 244] on div at bounding box center [563, 246] width 39 height 16
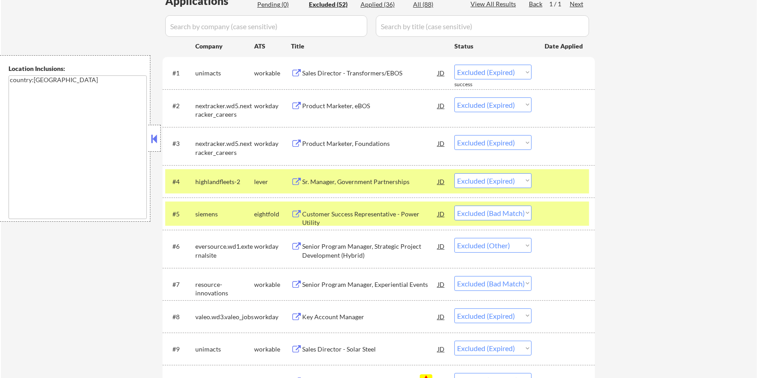
click at [556, 226] on div "#5 siemens eightfold Customer Success Representative - Power Utility JD Choose …" at bounding box center [378, 213] width 432 height 32
click at [557, 207] on div at bounding box center [563, 214] width 39 height 16
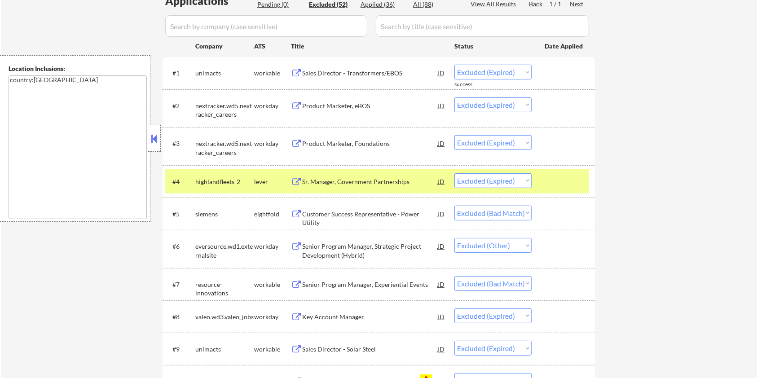
click at [561, 181] on div at bounding box center [563, 181] width 39 height 16
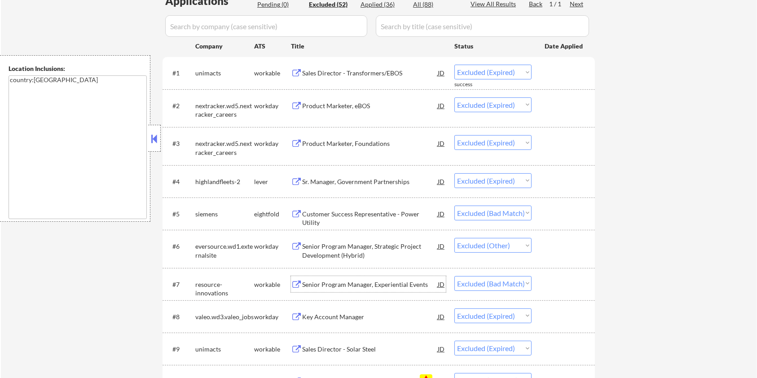
click at [372, 283] on div "Senior Program Manager, Experiential Events" at bounding box center [370, 284] width 136 height 9
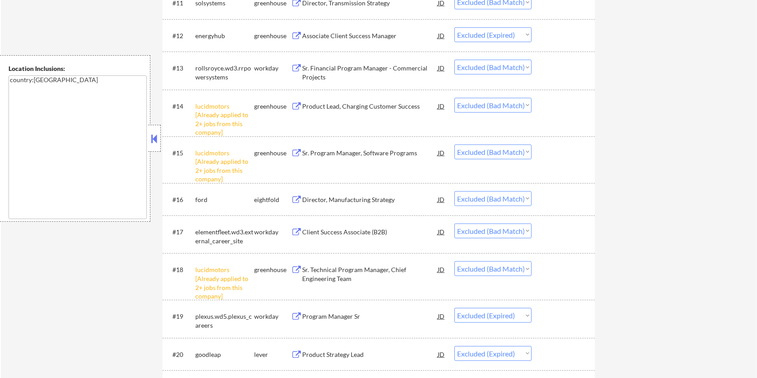
scroll to position [718, 0]
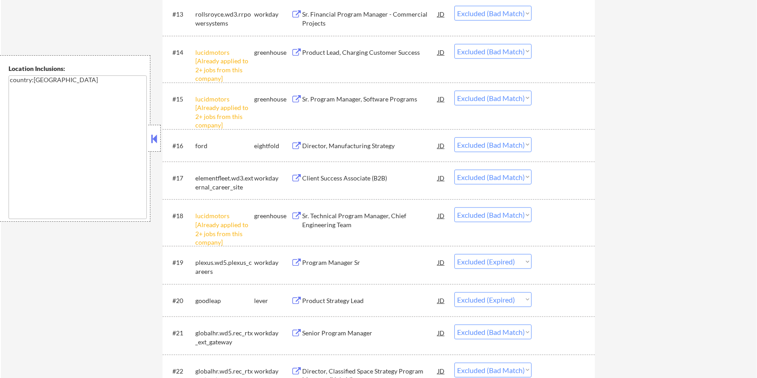
click at [359, 175] on div "Client Success Associate (B2B)" at bounding box center [370, 178] width 136 height 9
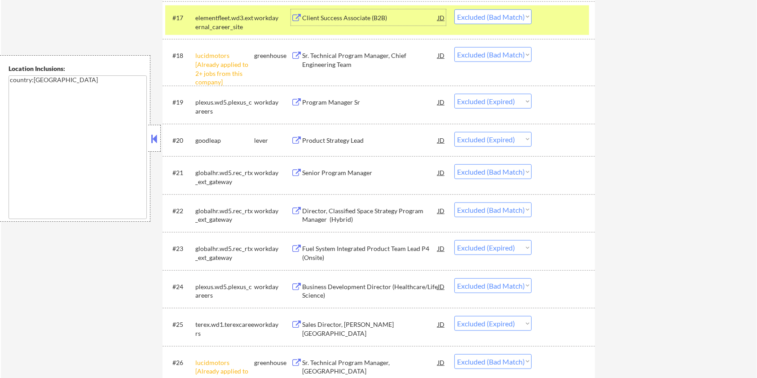
scroll to position [897, 0]
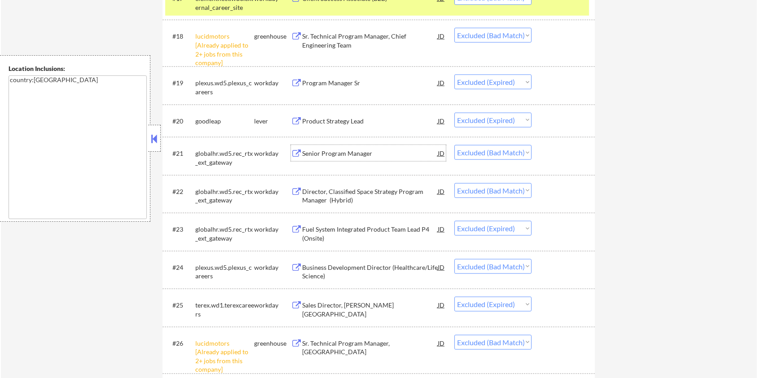
click at [353, 149] on div "Senior Program Manager" at bounding box center [370, 153] width 136 height 9
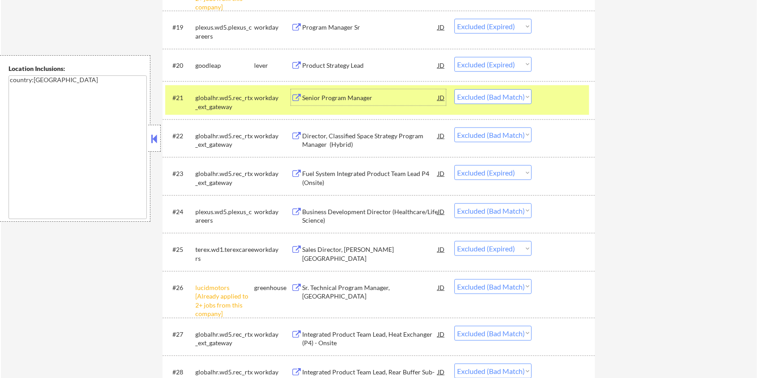
scroll to position [957, 0]
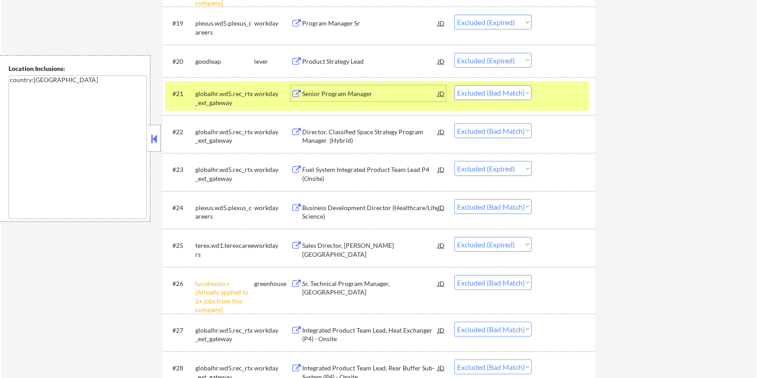
click at [390, 128] on div "Director, Classified Space Strategy Program Manager (Hybrid)" at bounding box center [370, 136] width 136 height 18
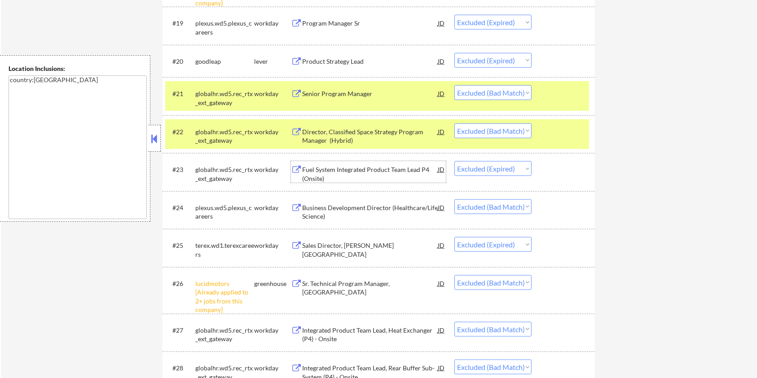
click at [346, 175] on div "Fuel System Integrated Product Team Lead P4 (Onsite)" at bounding box center [370, 174] width 136 height 18
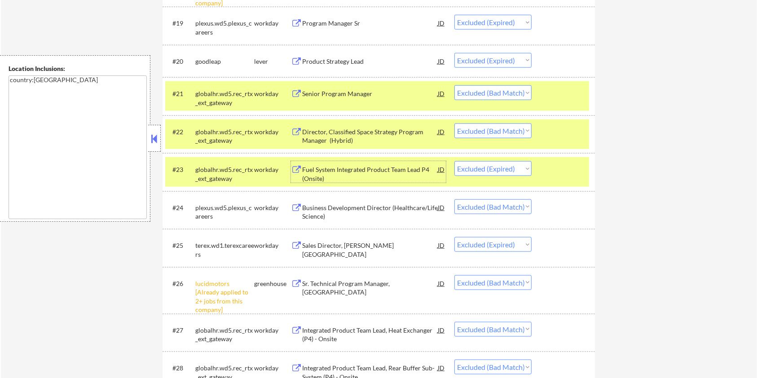
click at [542, 165] on div "#23 globalhr.wd5.rec_rtx_ext_gateway workday Fuel System Integrated Product Tea…" at bounding box center [377, 172] width 424 height 30
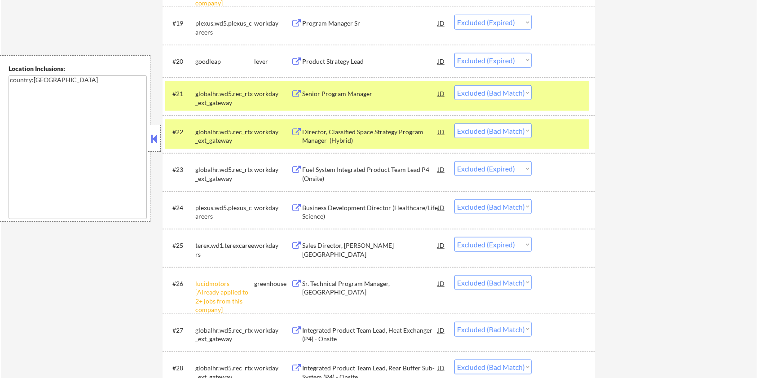
click at [549, 131] on div at bounding box center [563, 131] width 39 height 16
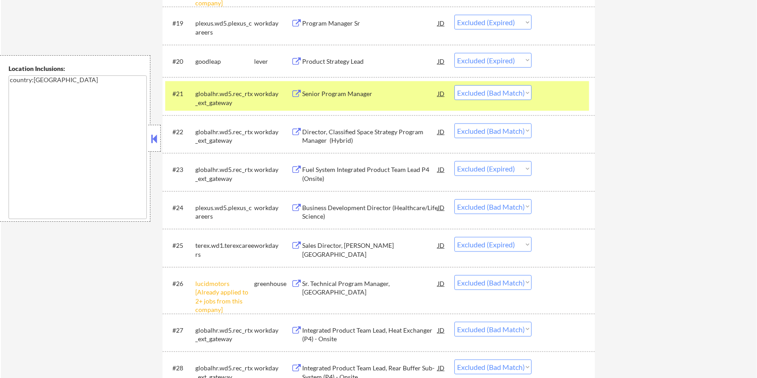
click at [559, 86] on div at bounding box center [563, 93] width 39 height 16
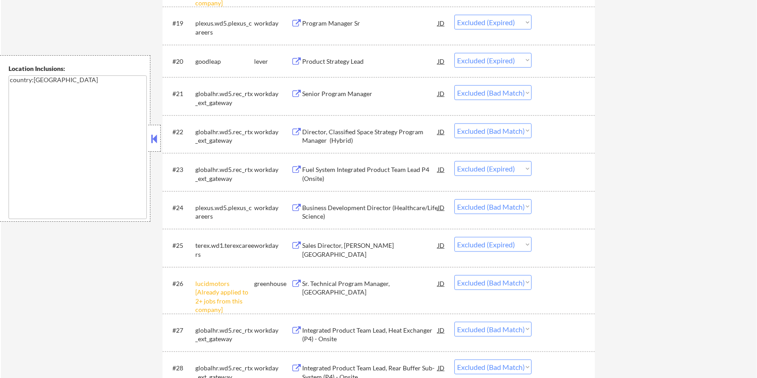
click at [368, 204] on div "Business Development Director (Healthcare/Life Science)" at bounding box center [370, 212] width 136 height 18
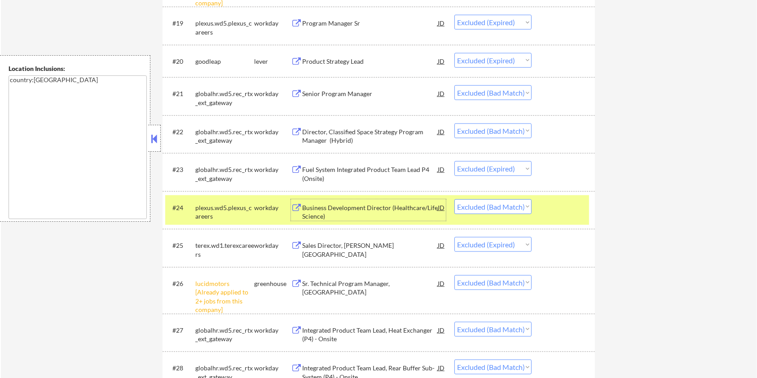
scroll to position [1017, 0]
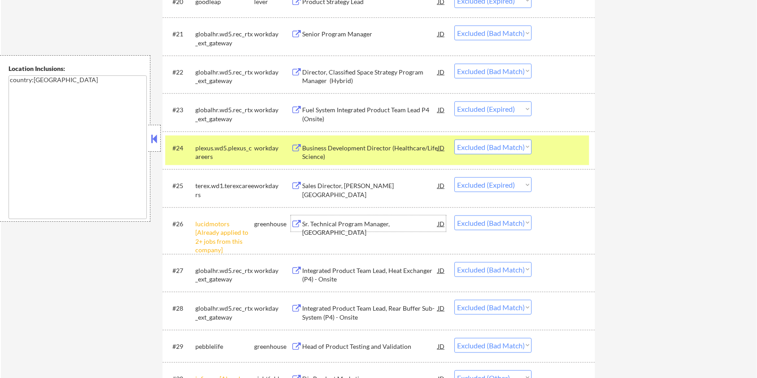
click at [373, 225] on div "Sr. Technical Program Manager, [GEOGRAPHIC_DATA]" at bounding box center [370, 228] width 136 height 18
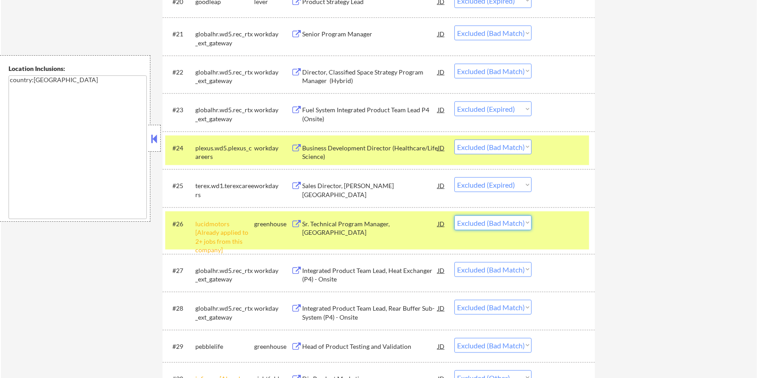
click at [498, 223] on select "Choose an option... Pending Applied Excluded (Questions) Excluded (Expired) Exc…" at bounding box center [492, 222] width 77 height 15
click at [664, 268] on div "← Return to /applysquad Mailslurp Inbox Job Search Builder [PERSON_NAME] User E…" at bounding box center [379, 137] width 756 height 2237
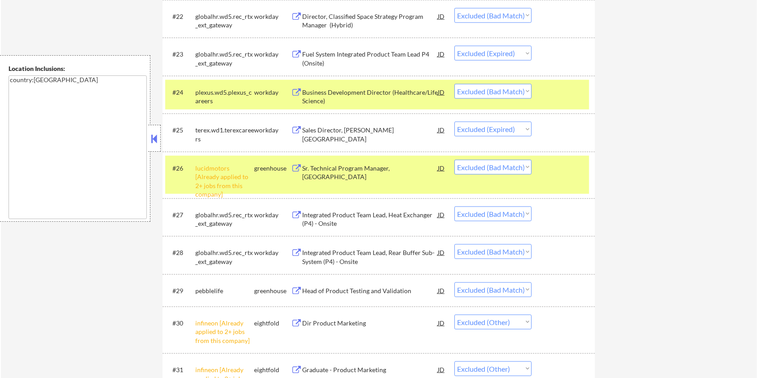
scroll to position [1077, 0]
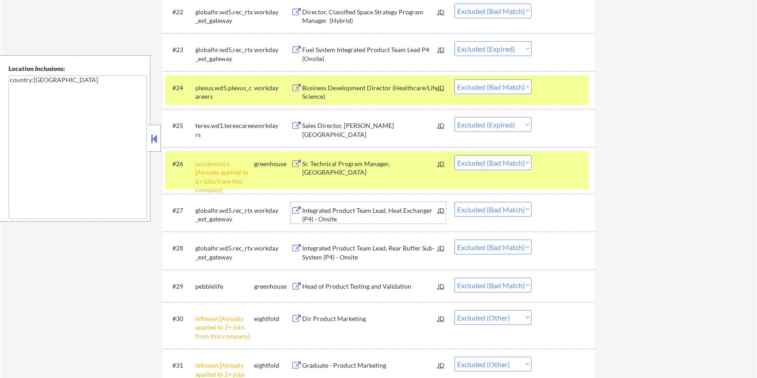
click at [338, 211] on div "Integrated Product Team Lead, Heat Exchanger (P4) - Onsite" at bounding box center [370, 215] width 136 height 18
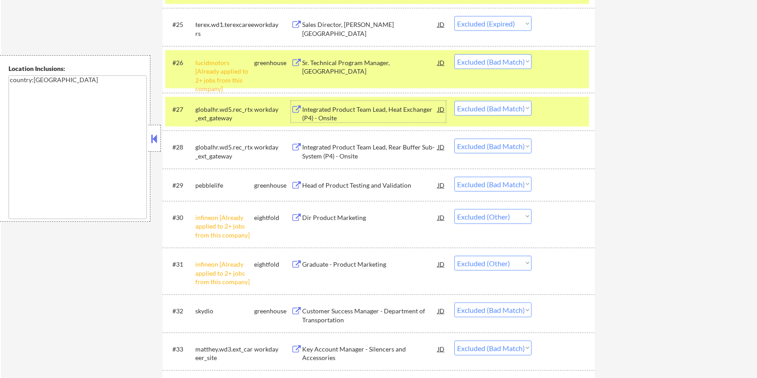
scroll to position [1196, 0]
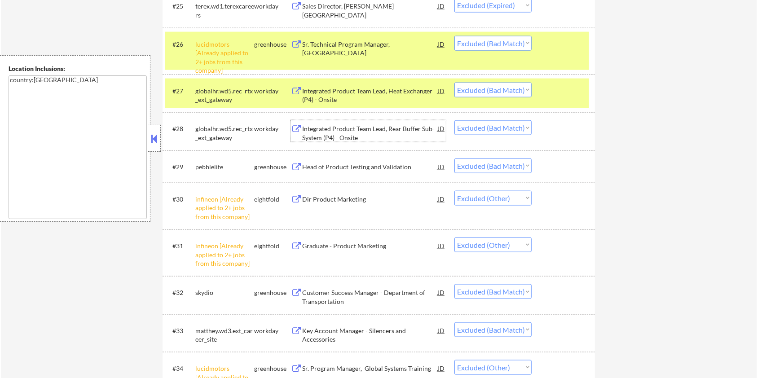
click at [334, 131] on div "Integrated Product Team Lead, Rear Buffer Sub-System (P4) - Onsite" at bounding box center [370, 133] width 136 height 18
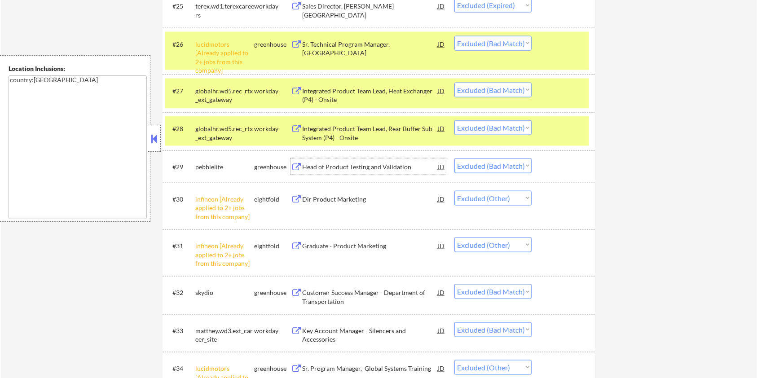
click at [362, 167] on div "Head of Product Testing and Validation" at bounding box center [370, 166] width 136 height 9
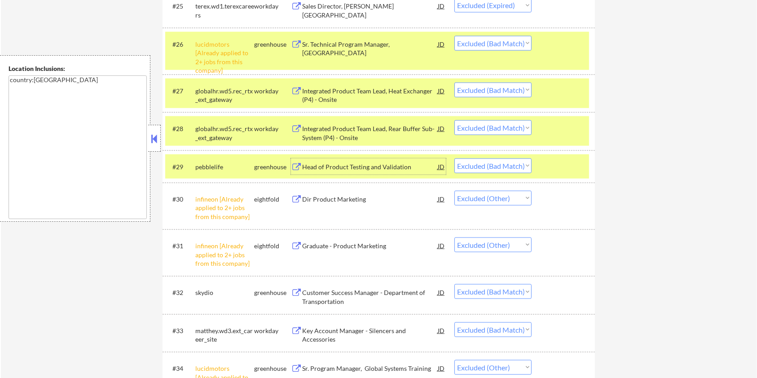
scroll to position [1316, 0]
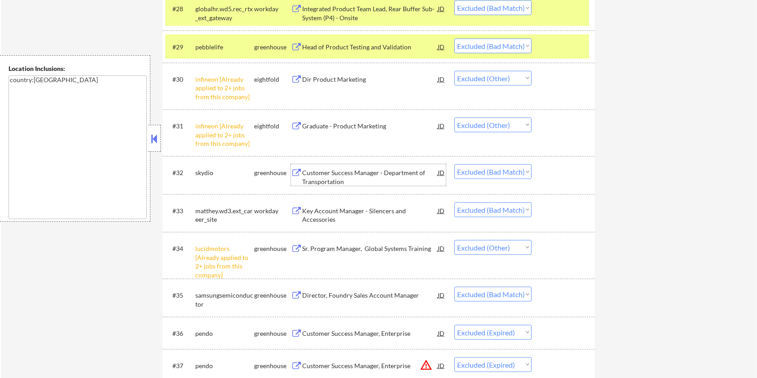
click at [337, 175] on div "Customer Success Manager - Department of Transportation" at bounding box center [370, 177] width 136 height 18
